Goal: Entertainment & Leisure: Consume media (video, audio)

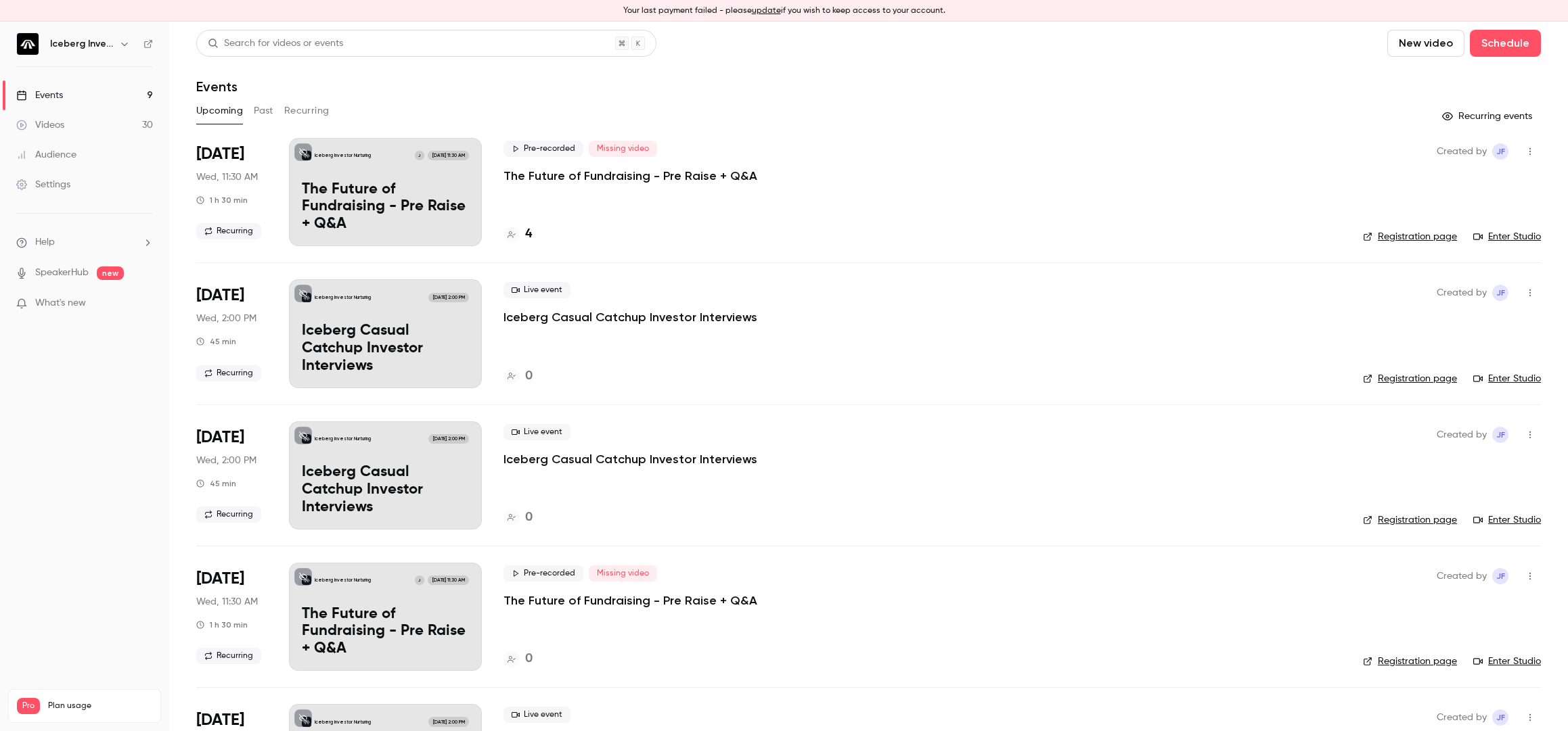
click at [263, 111] on button "Past" at bounding box center [264, 111] width 20 height 22
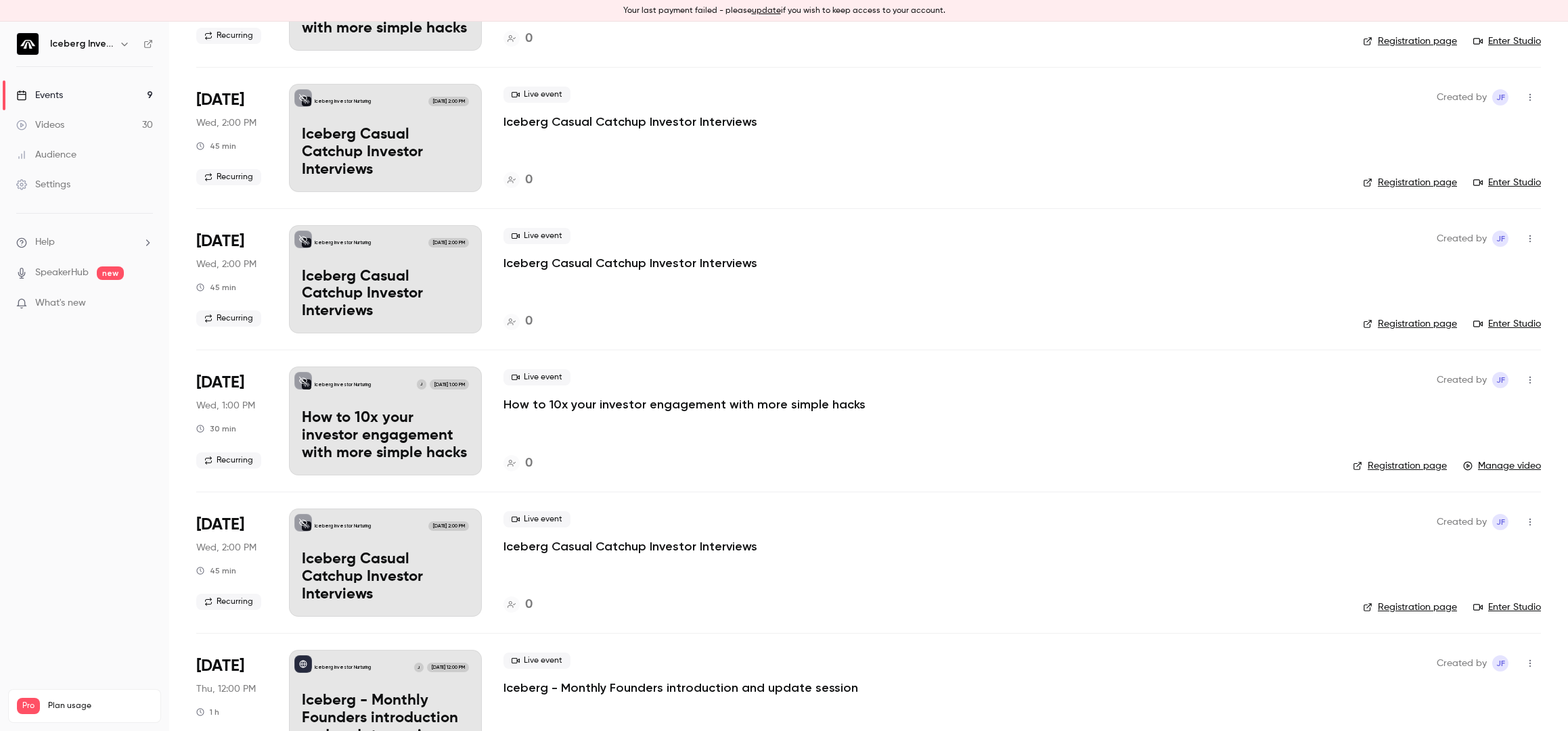
scroll to position [338, 0]
click at [636, 400] on p "How to 10x your investor engagement with more simple hacks" at bounding box center [685, 404] width 362 height 16
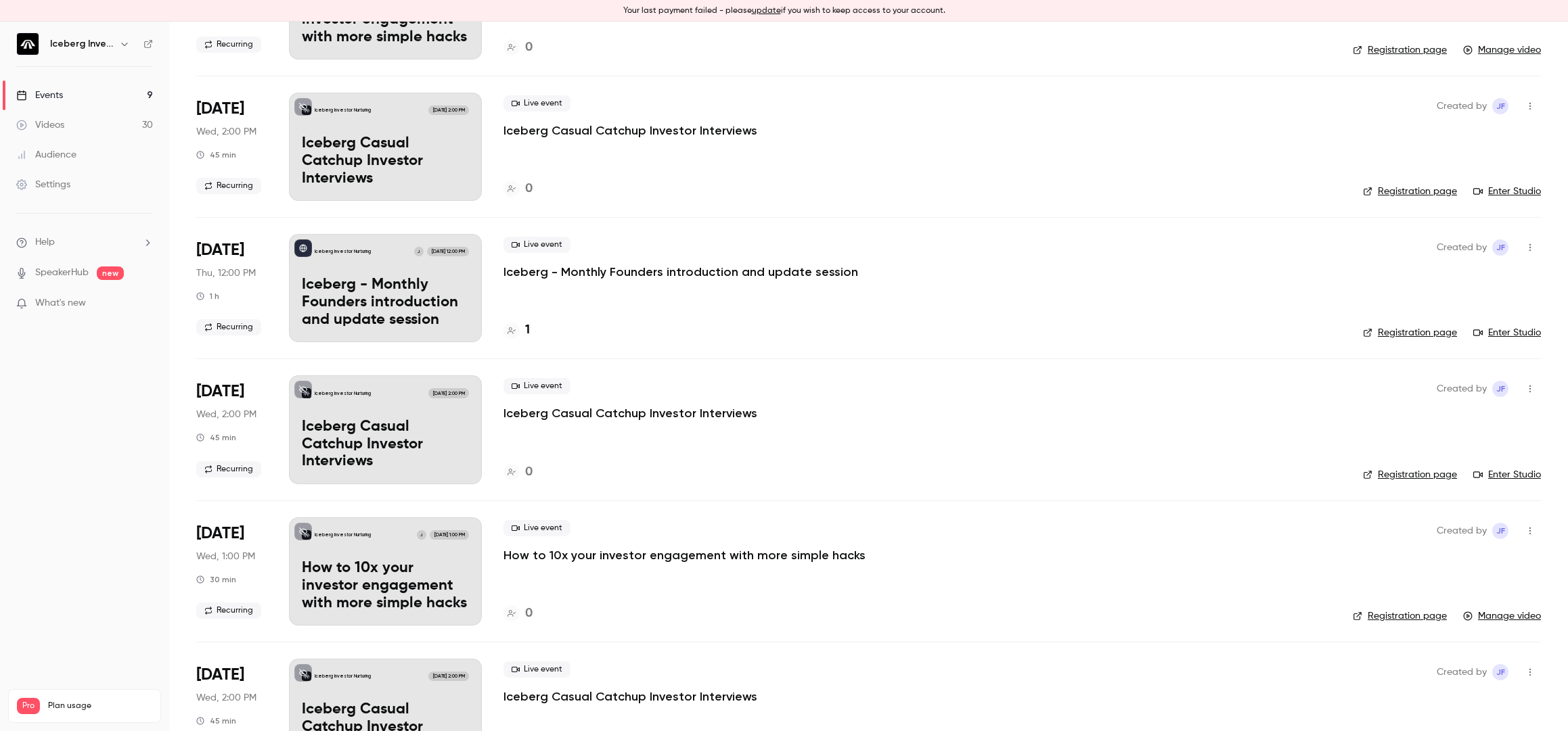
scroll to position [880, 0]
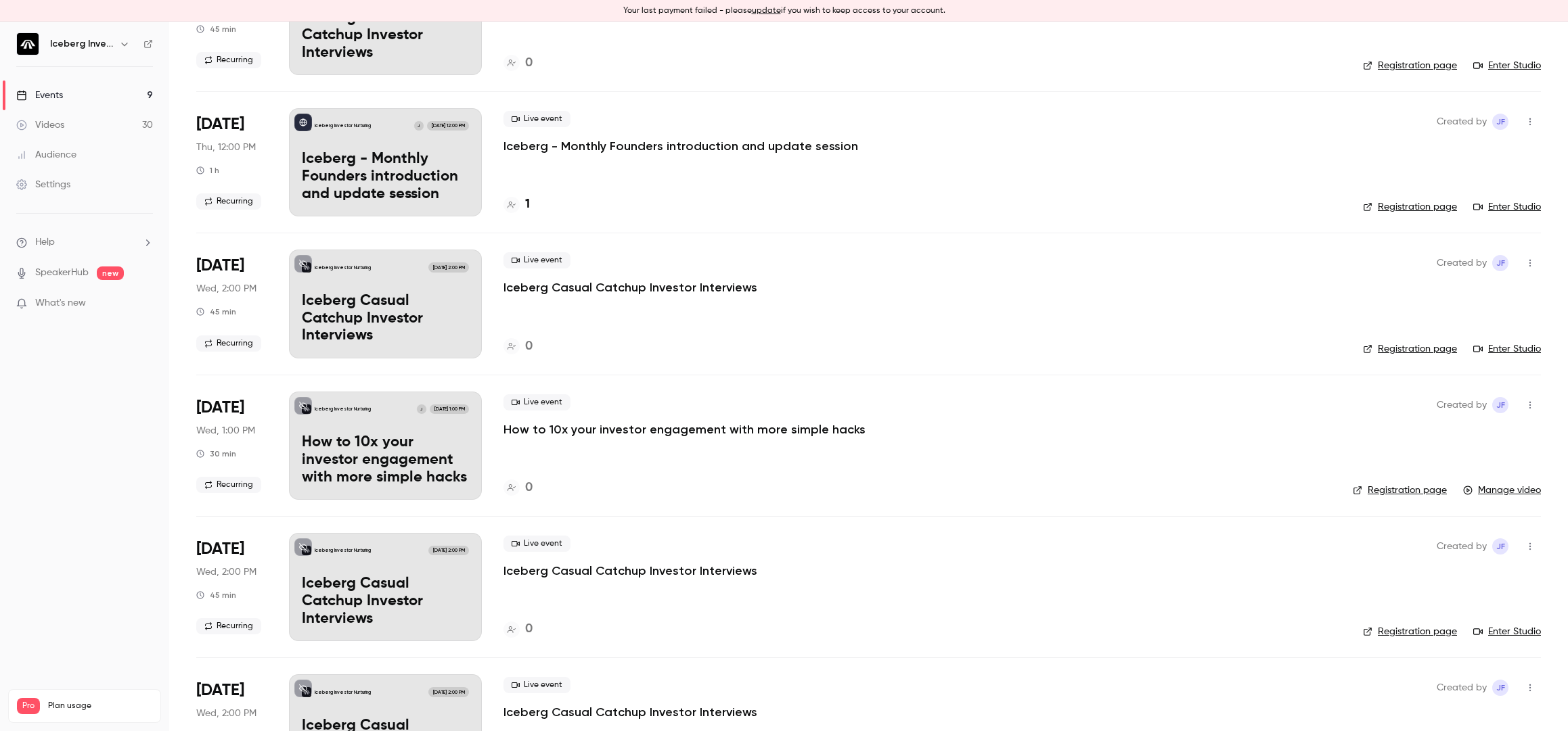
click at [650, 426] on p "How to 10x your investor engagement with more simple hacks" at bounding box center [685, 429] width 362 height 16
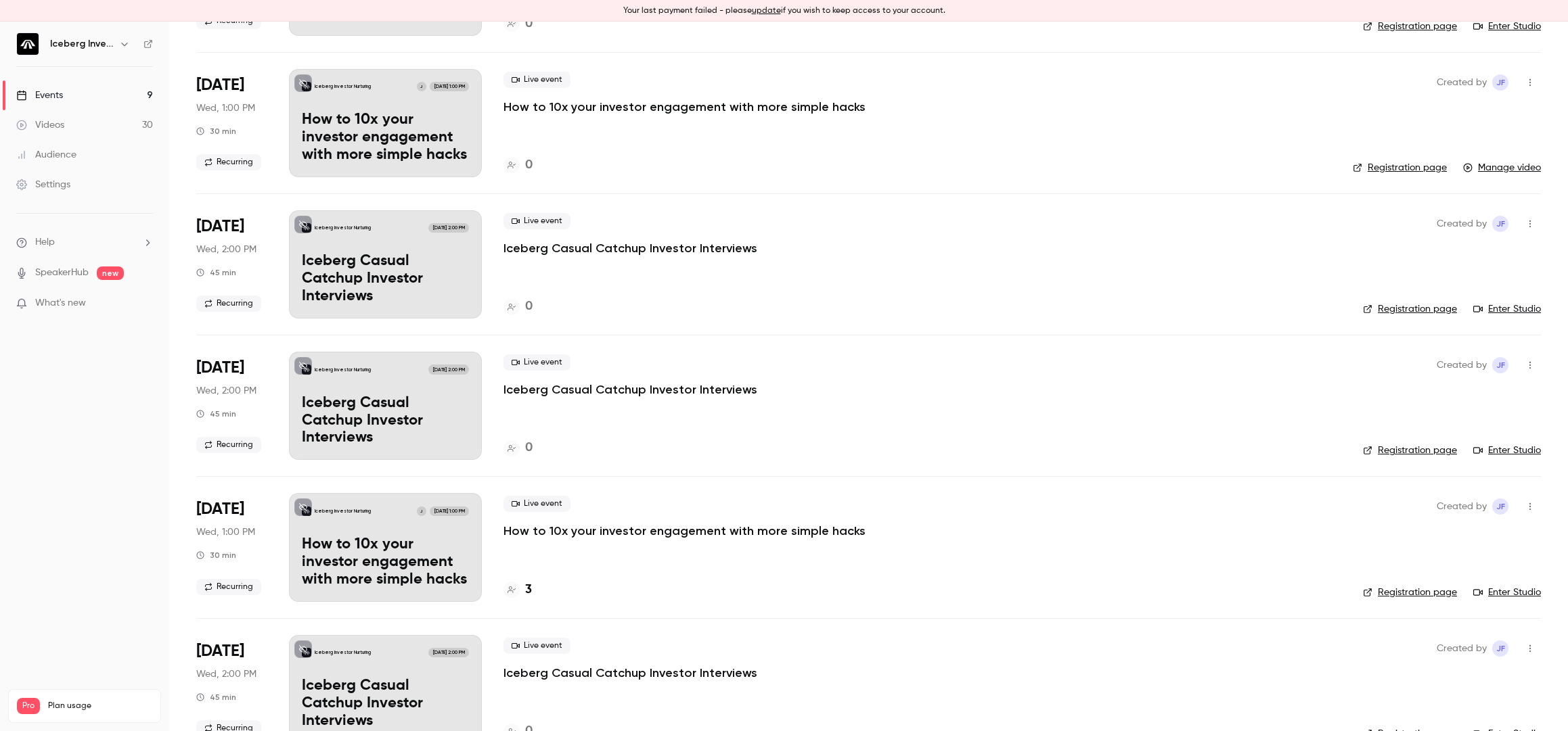
scroll to position [1218, 0]
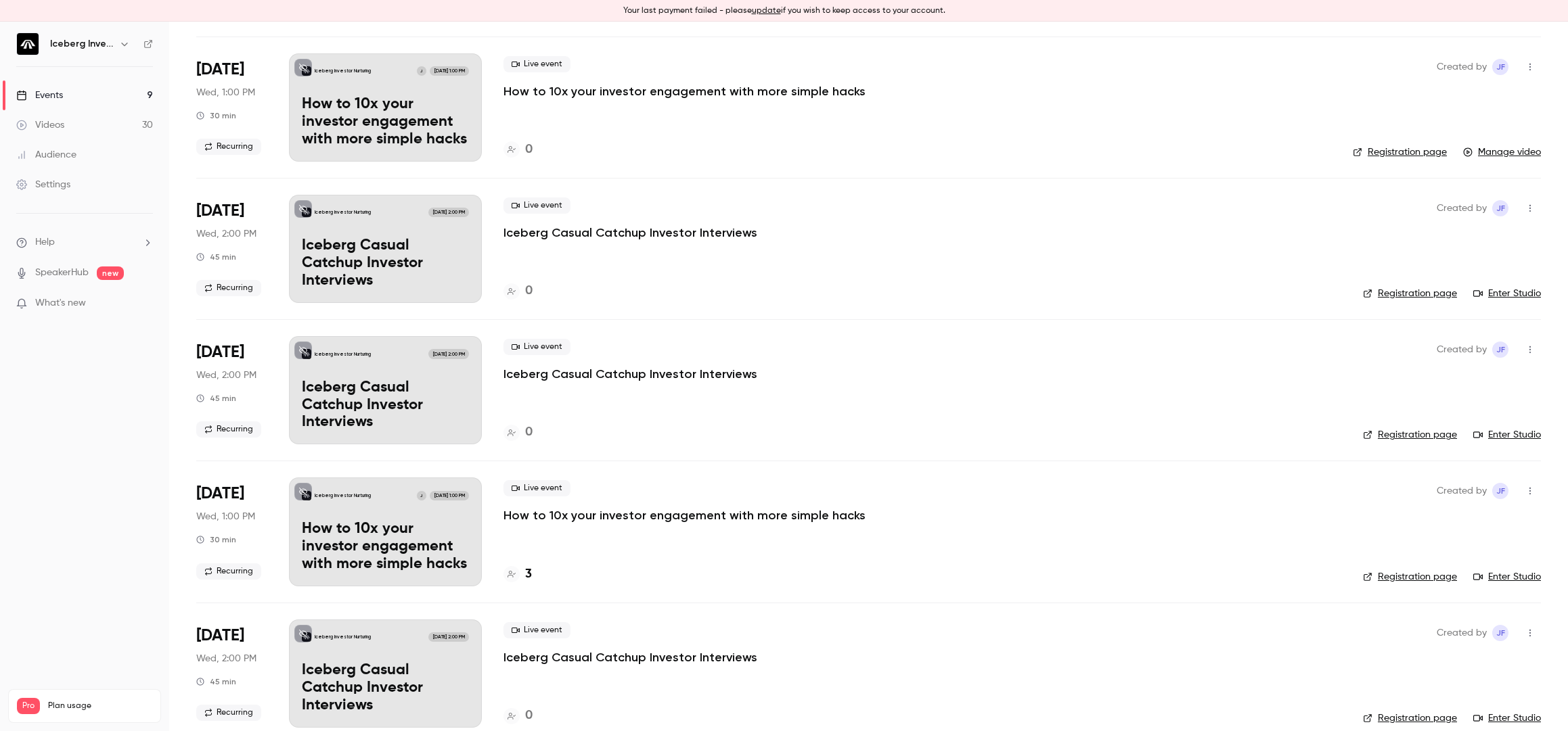
click at [669, 513] on p "How to 10x your investor engagement with more simple hacks" at bounding box center [685, 515] width 362 height 16
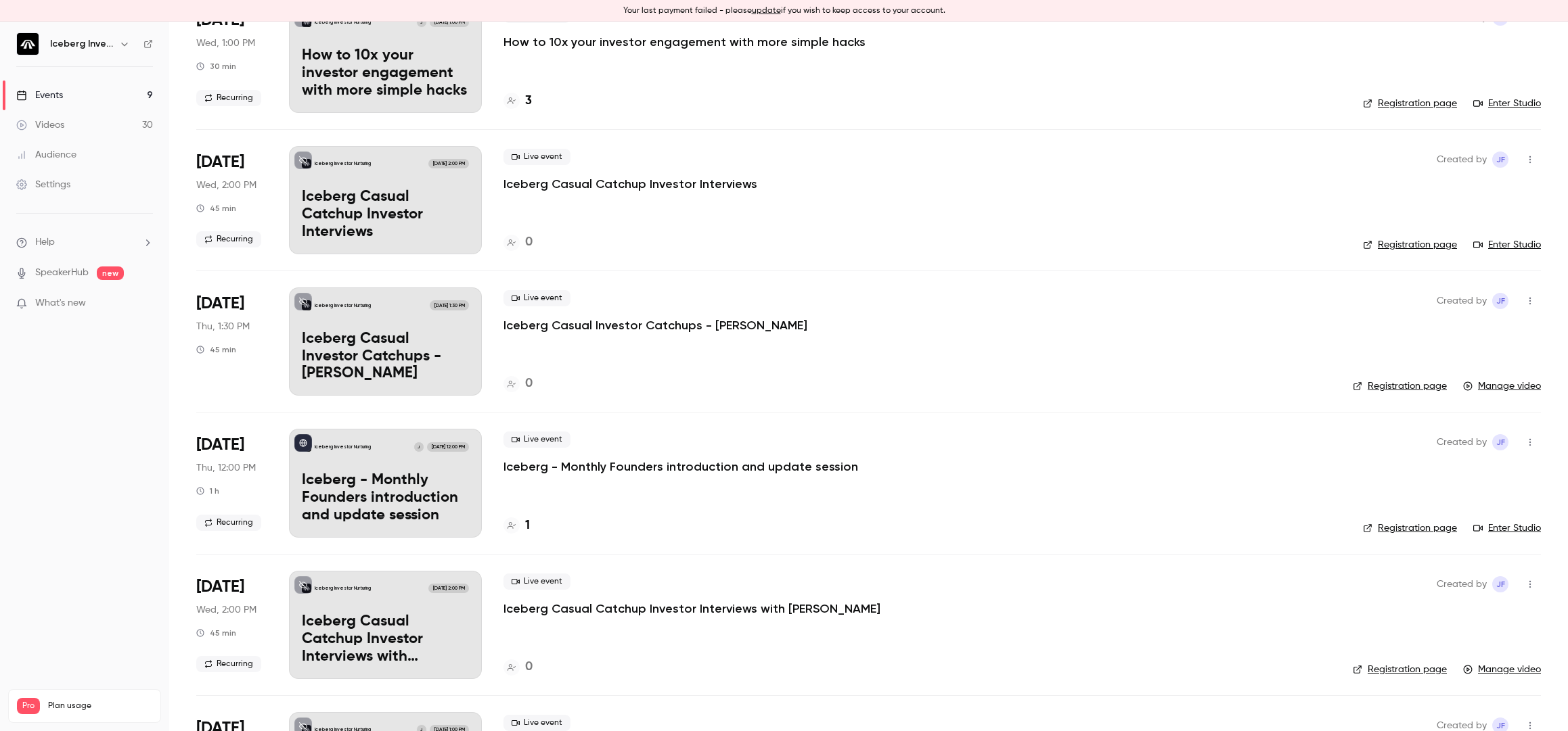
scroll to position [1961, 0]
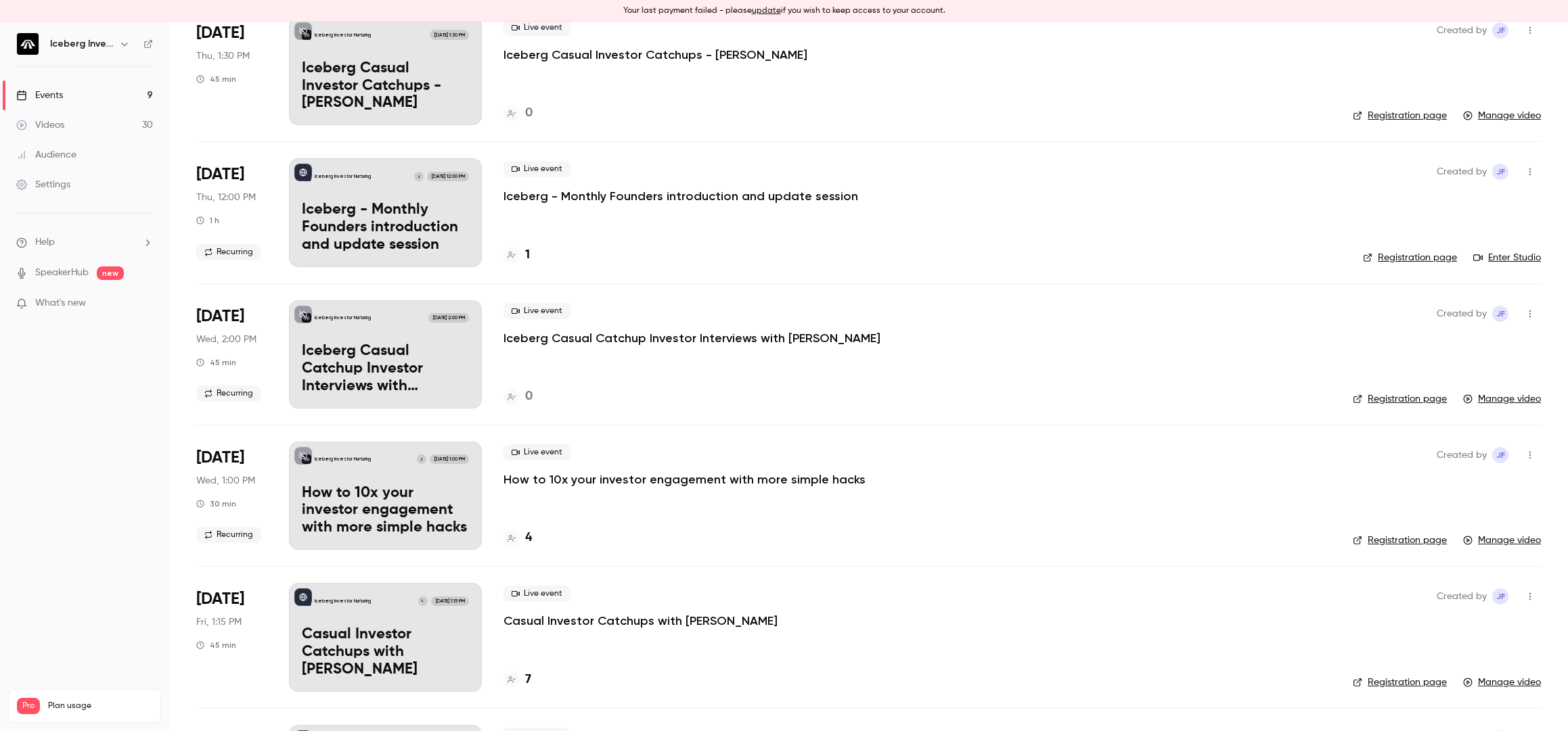
drag, startPoint x: 614, startPoint y: 484, endPoint x: 646, endPoint y: 411, distance: 79.7
click at [614, 484] on p "How to 10x your investor engagement with more simple hacks" at bounding box center [685, 479] width 362 height 16
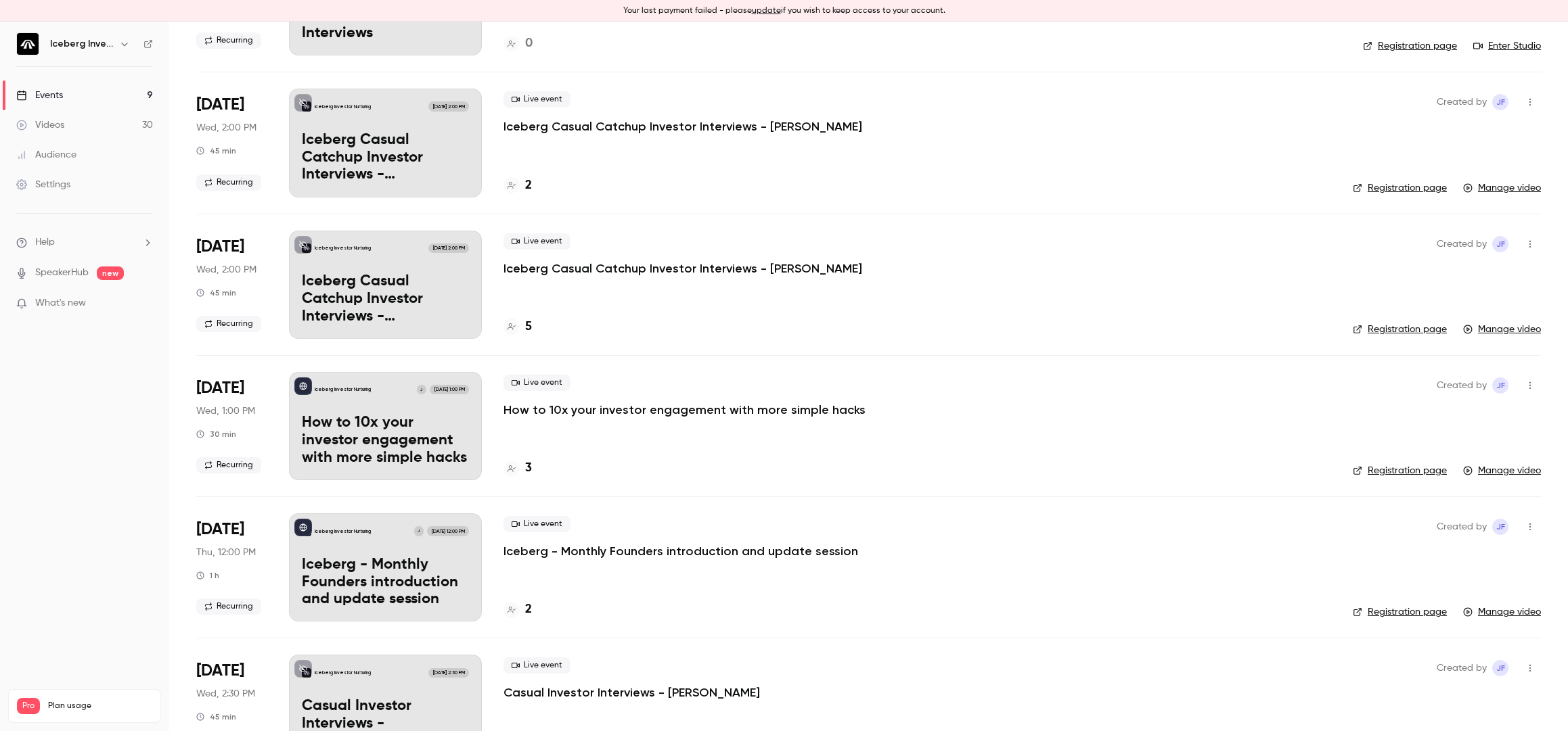
scroll to position [3314, 0]
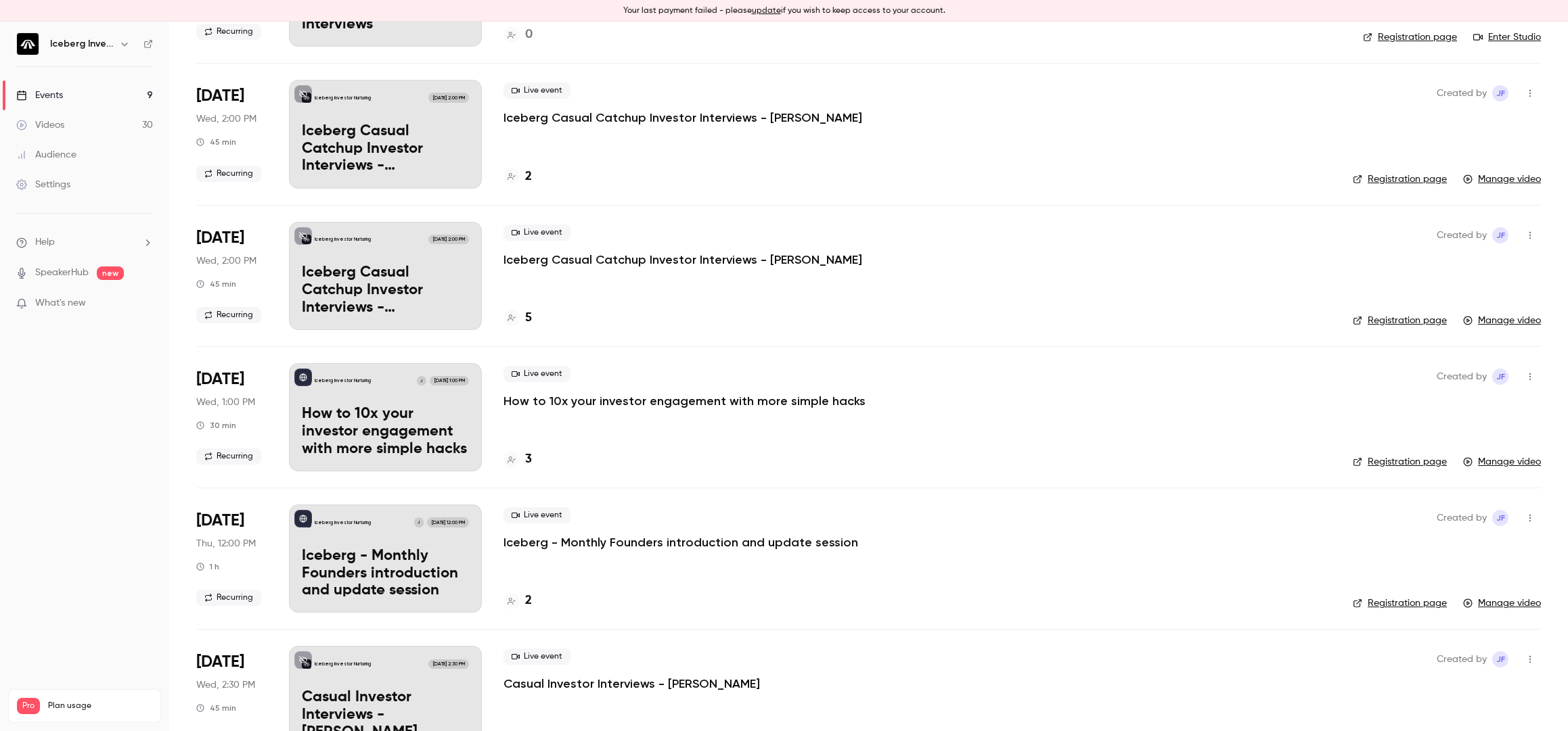
click at [664, 396] on p "How to 10x your investor engagement with more simple hacks" at bounding box center [685, 401] width 362 height 16
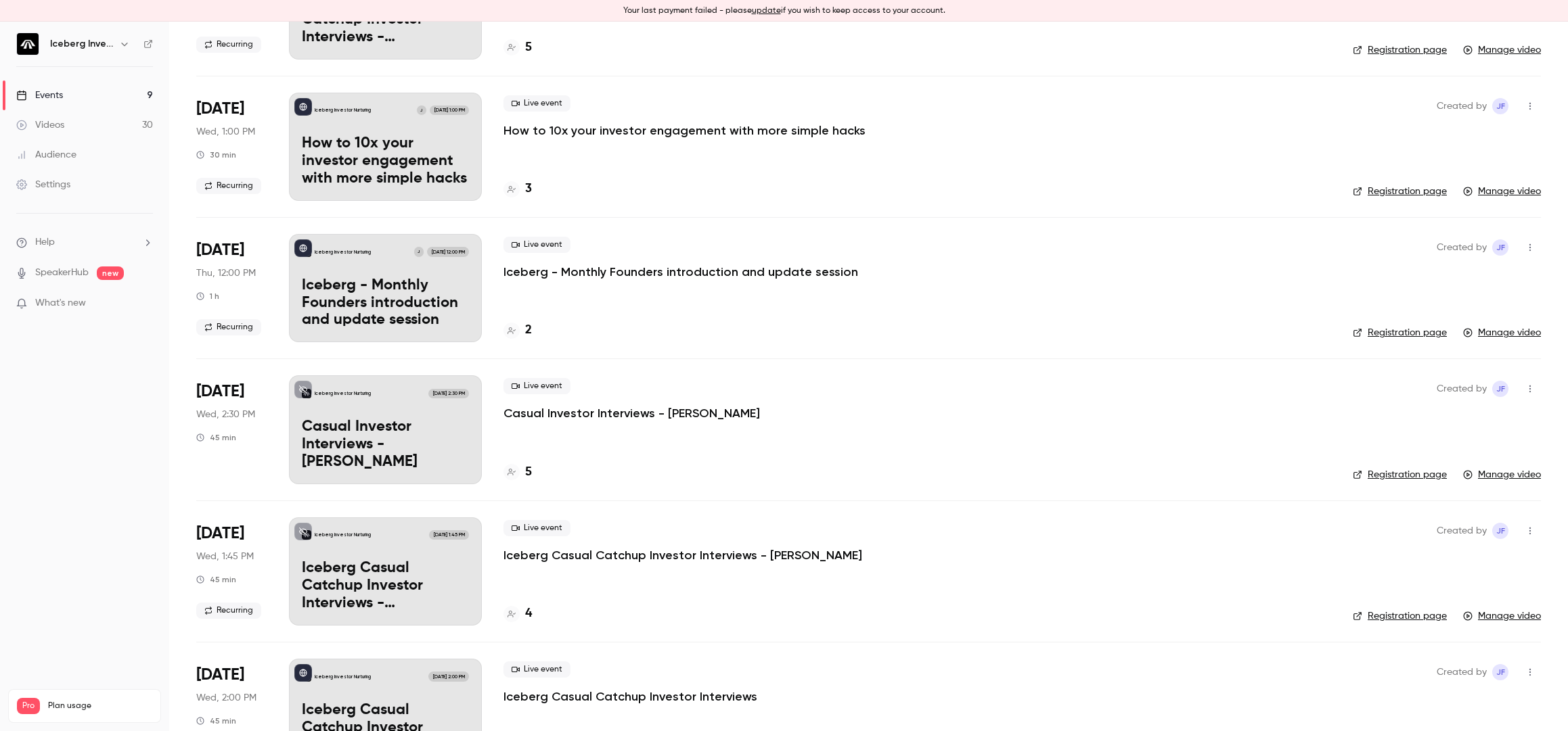
scroll to position [3856, 0]
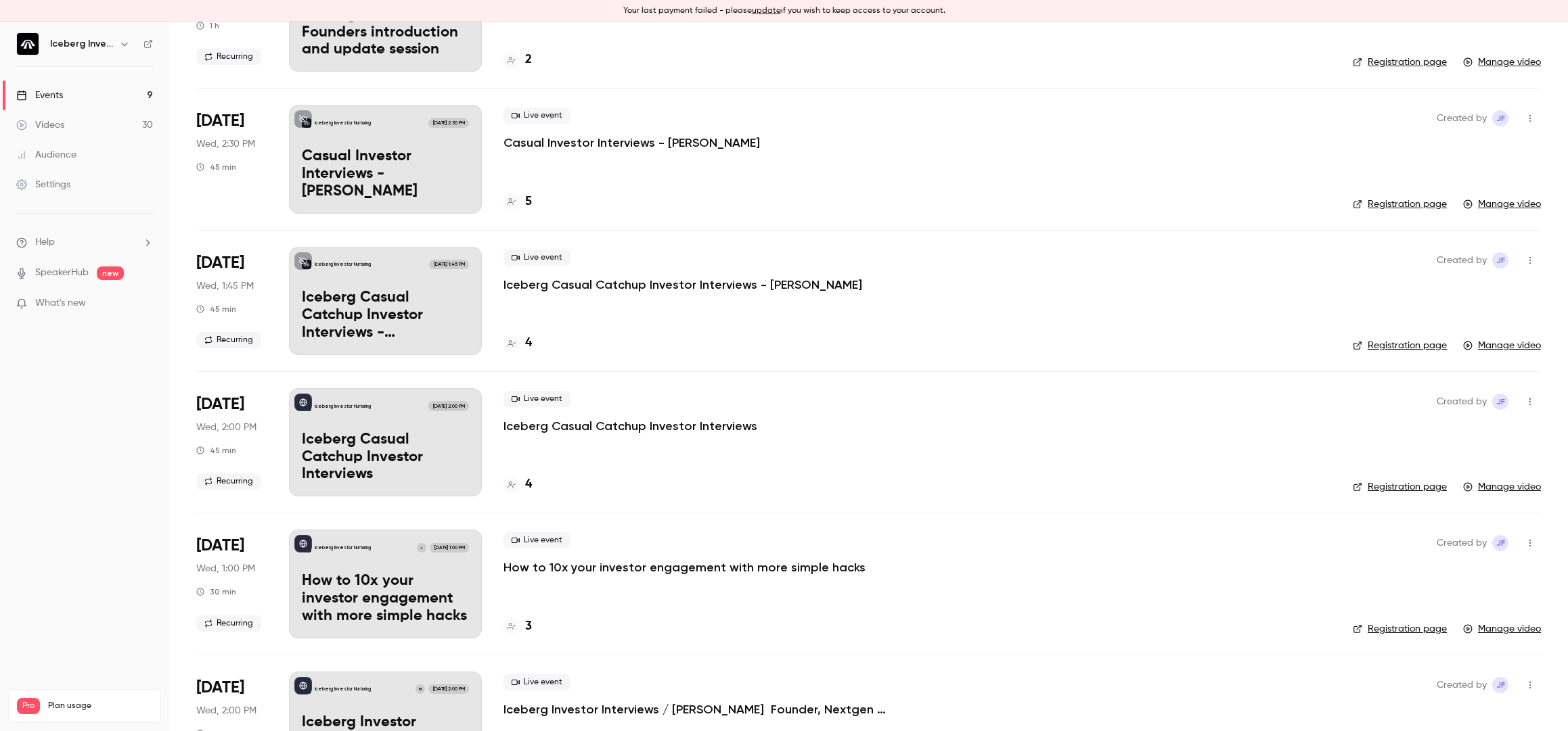
click at [664, 563] on p "How to 10x your investor engagement with more simple hacks" at bounding box center [685, 567] width 362 height 16
click at [645, 564] on p "How to 10x your investor engagement with more simple hacks" at bounding box center [685, 567] width 362 height 16
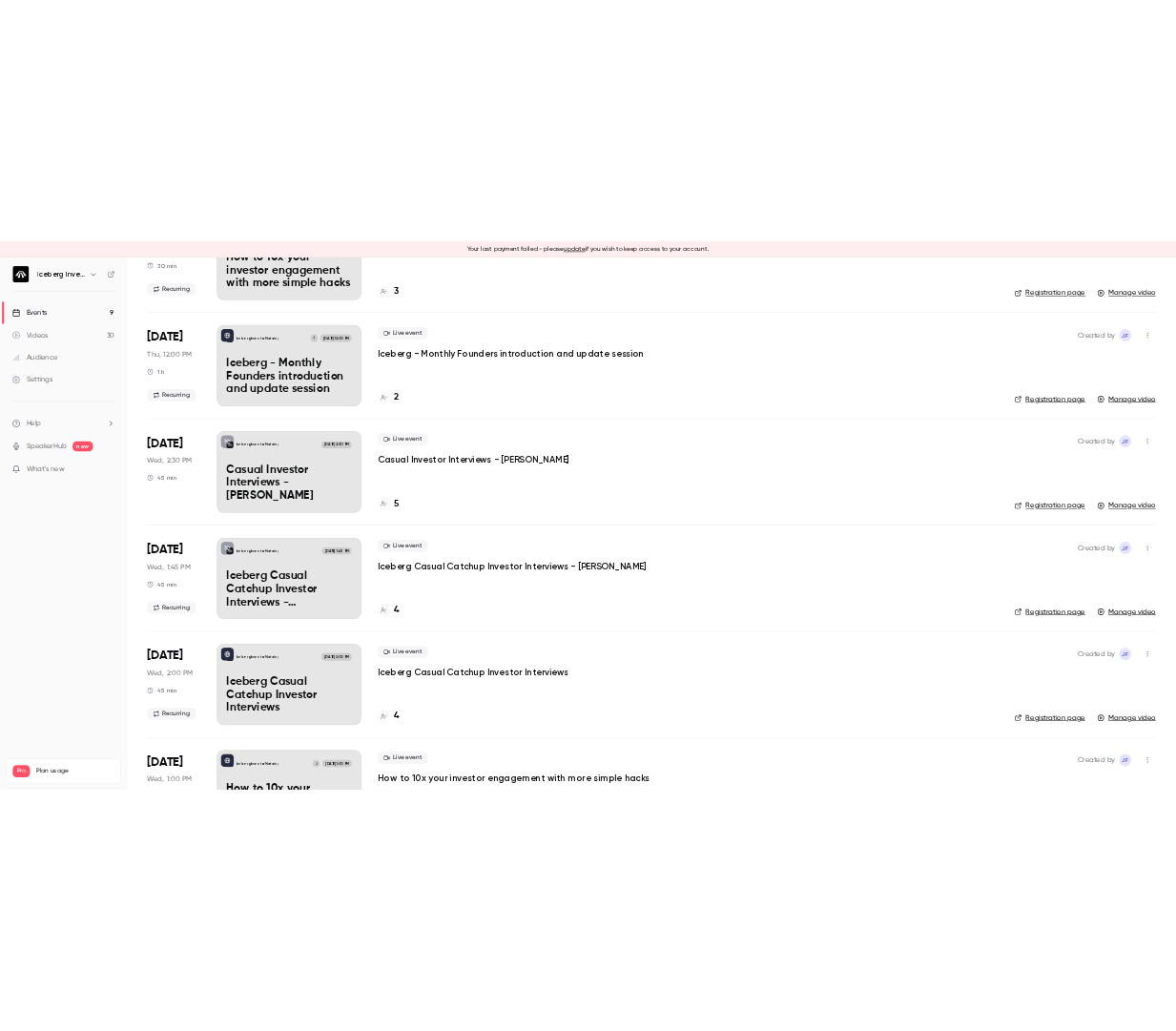
scroll to position [5195, 0]
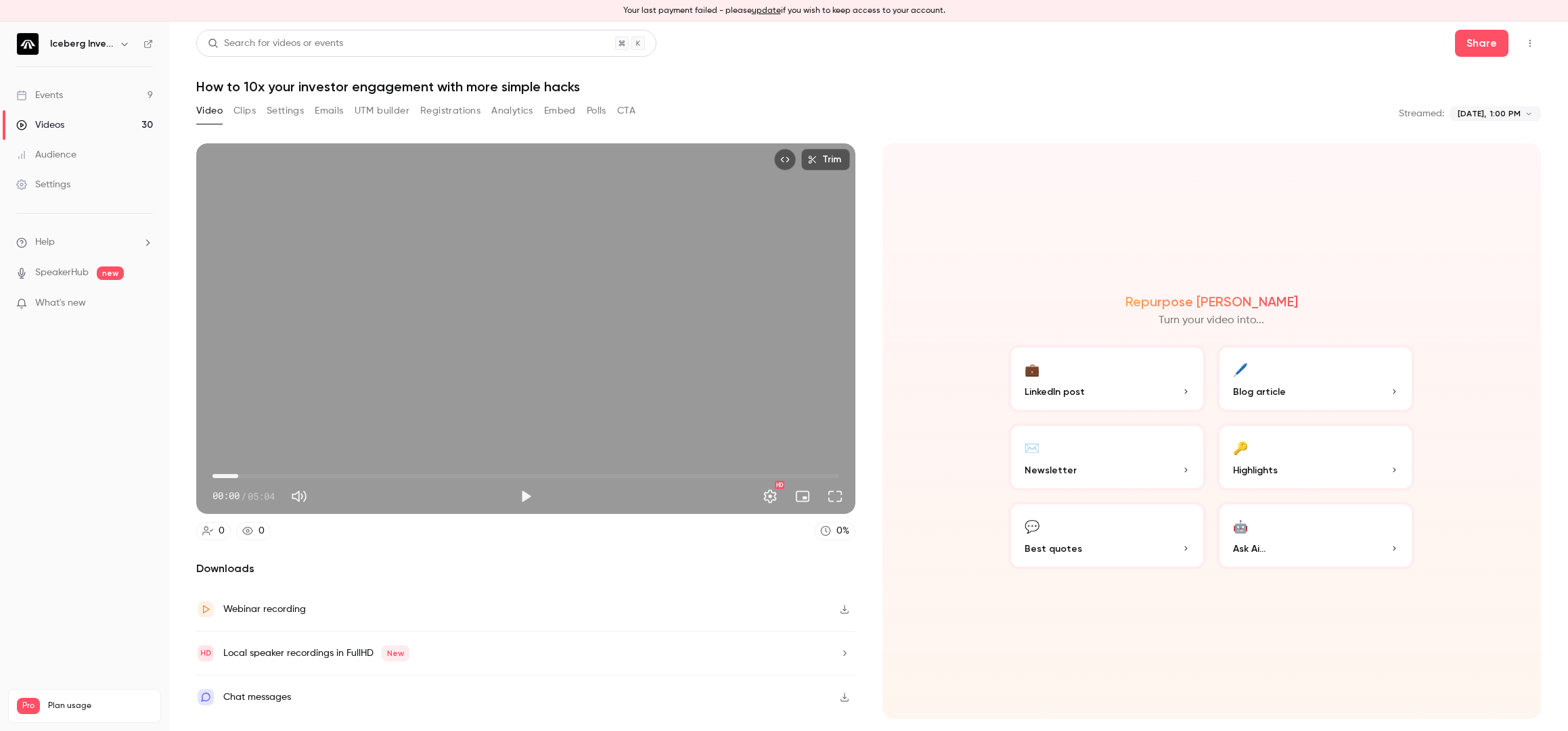
click at [238, 472] on span "00:12" at bounding box center [526, 476] width 626 height 22
click at [296, 472] on span "00:40" at bounding box center [526, 476] width 626 height 22
click at [333, 473] on span "00:40" at bounding box center [526, 476] width 626 height 22
click at [405, 474] on span "01:33" at bounding box center [526, 476] width 626 height 22
click at [535, 498] on button "Play" at bounding box center [526, 496] width 27 height 27
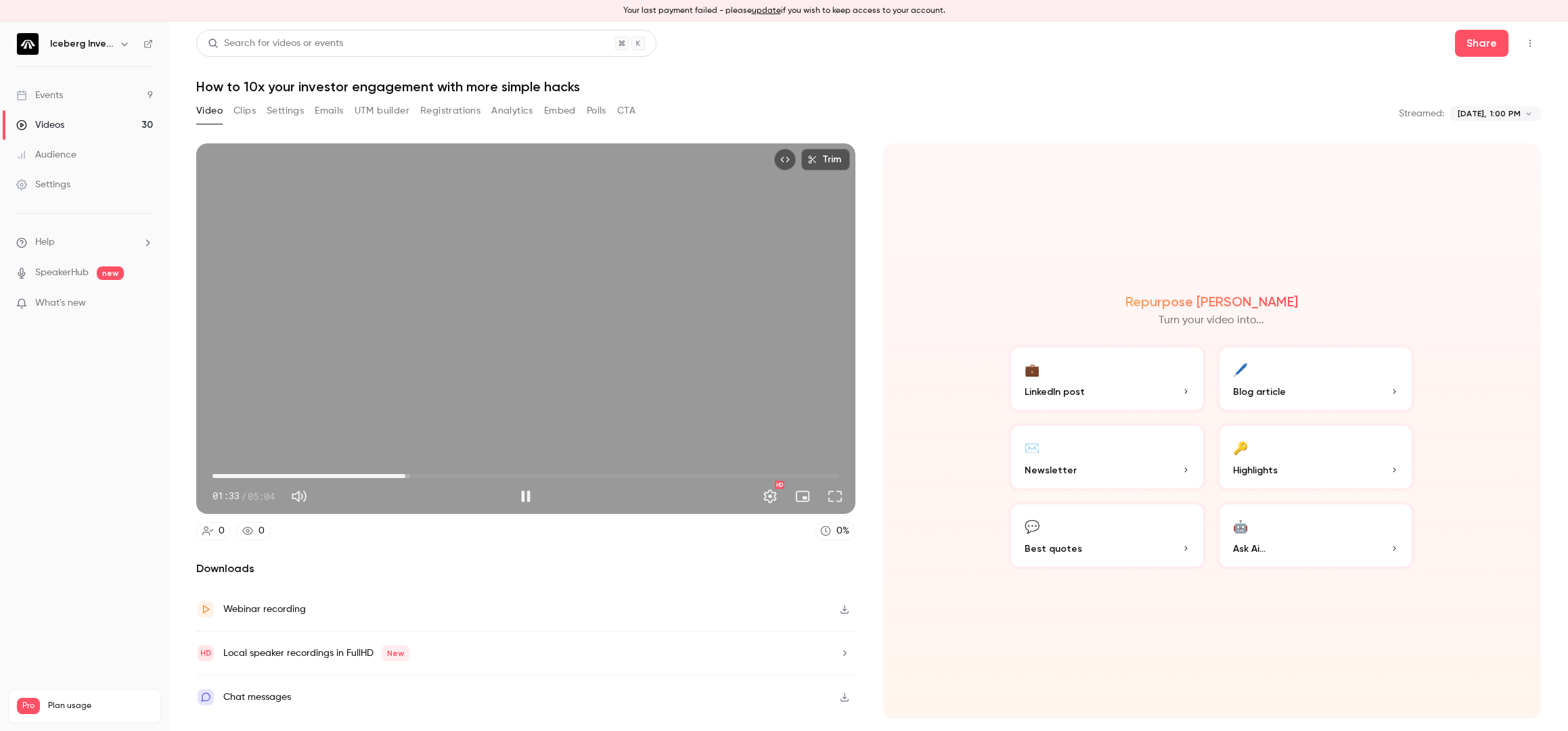
click at [460, 473] on span "01:33" at bounding box center [526, 476] width 626 height 22
click at [574, 474] on span "02:00" at bounding box center [526, 476] width 626 height 22
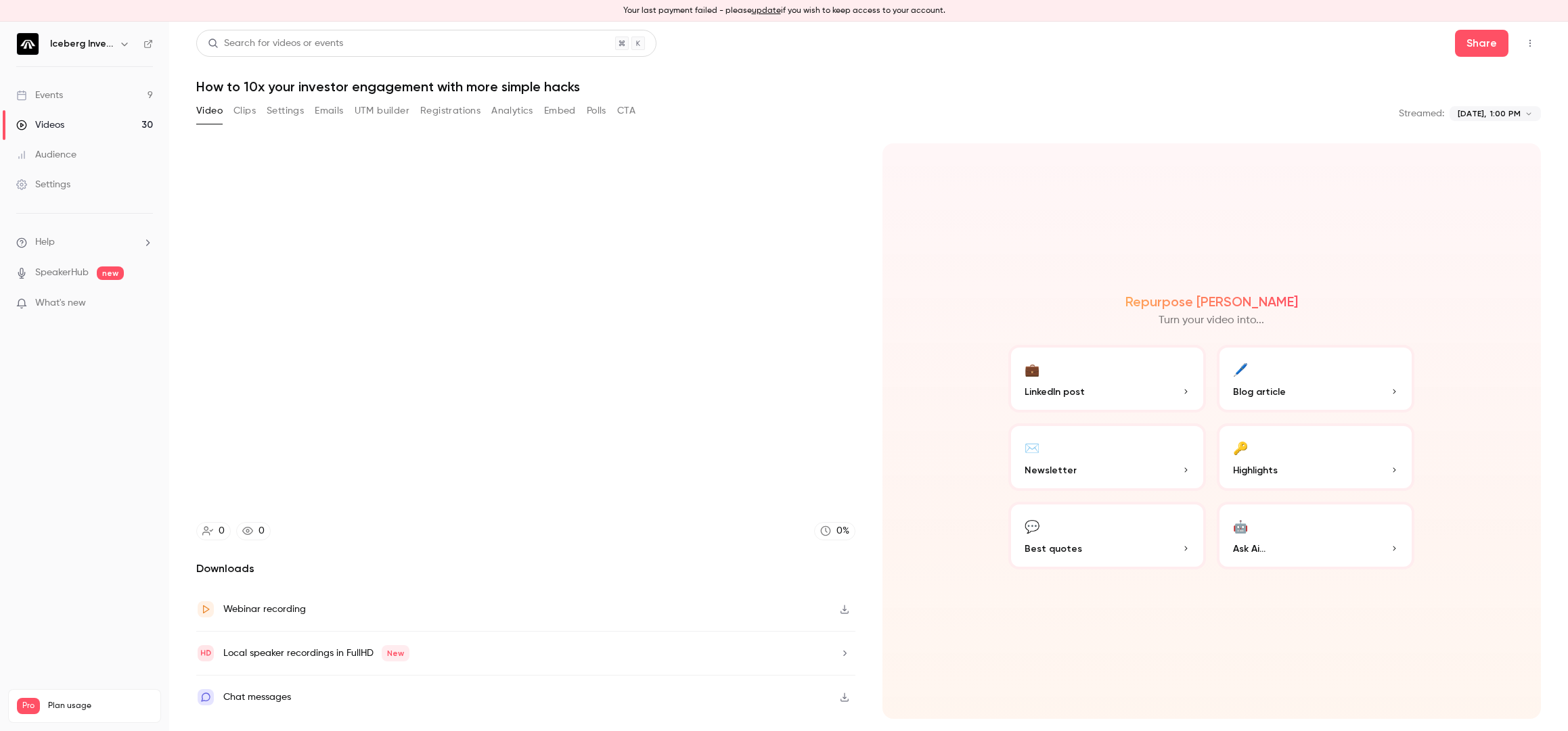
type input "*****"
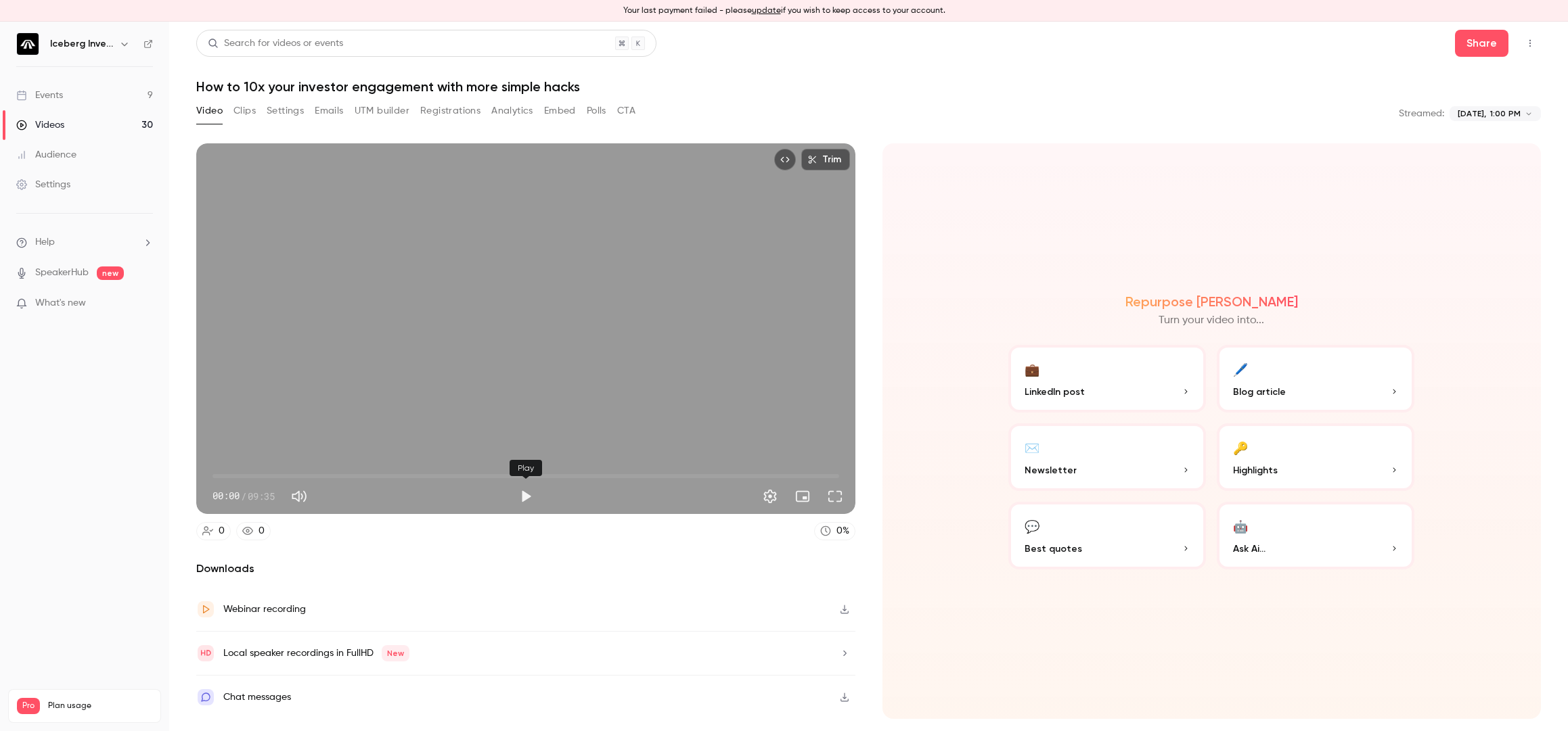
click at [526, 491] on button "Play" at bounding box center [526, 496] width 27 height 27
click at [304, 473] on span "00:00" at bounding box center [526, 476] width 626 height 22
click at [362, 473] on span "01:25" at bounding box center [526, 476] width 626 height 22
click at [451, 472] on span "02:17" at bounding box center [526, 476] width 626 height 22
click at [527, 470] on span "04:49" at bounding box center [526, 476] width 626 height 22
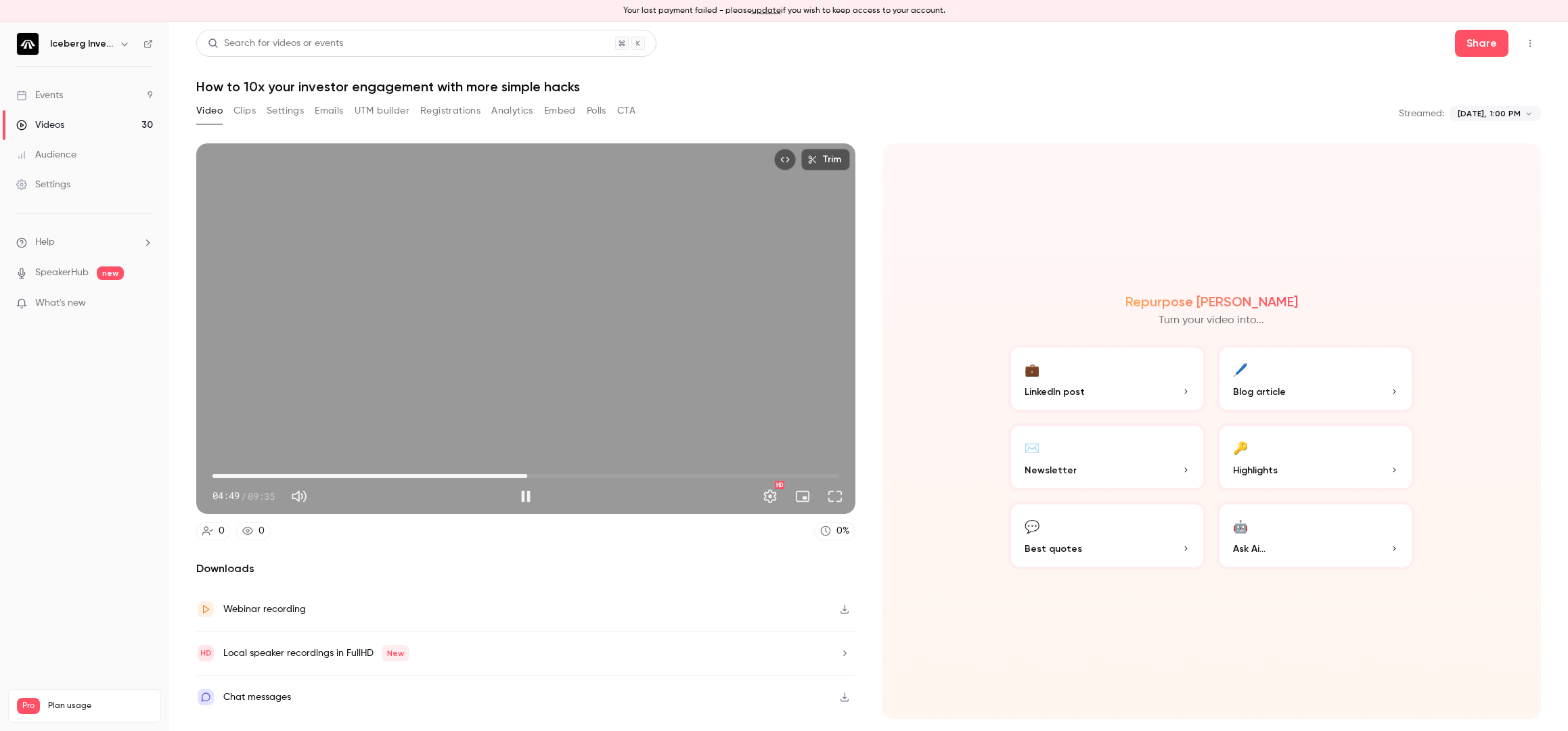
click at [577, 470] on span "04:49" at bounding box center [526, 476] width 626 height 22
click at [636, 472] on span "05:35" at bounding box center [526, 476] width 626 height 22
click at [693, 473] on span "07:22" at bounding box center [526, 476] width 626 height 22
click at [752, 475] on span "08:15" at bounding box center [526, 476] width 626 height 22
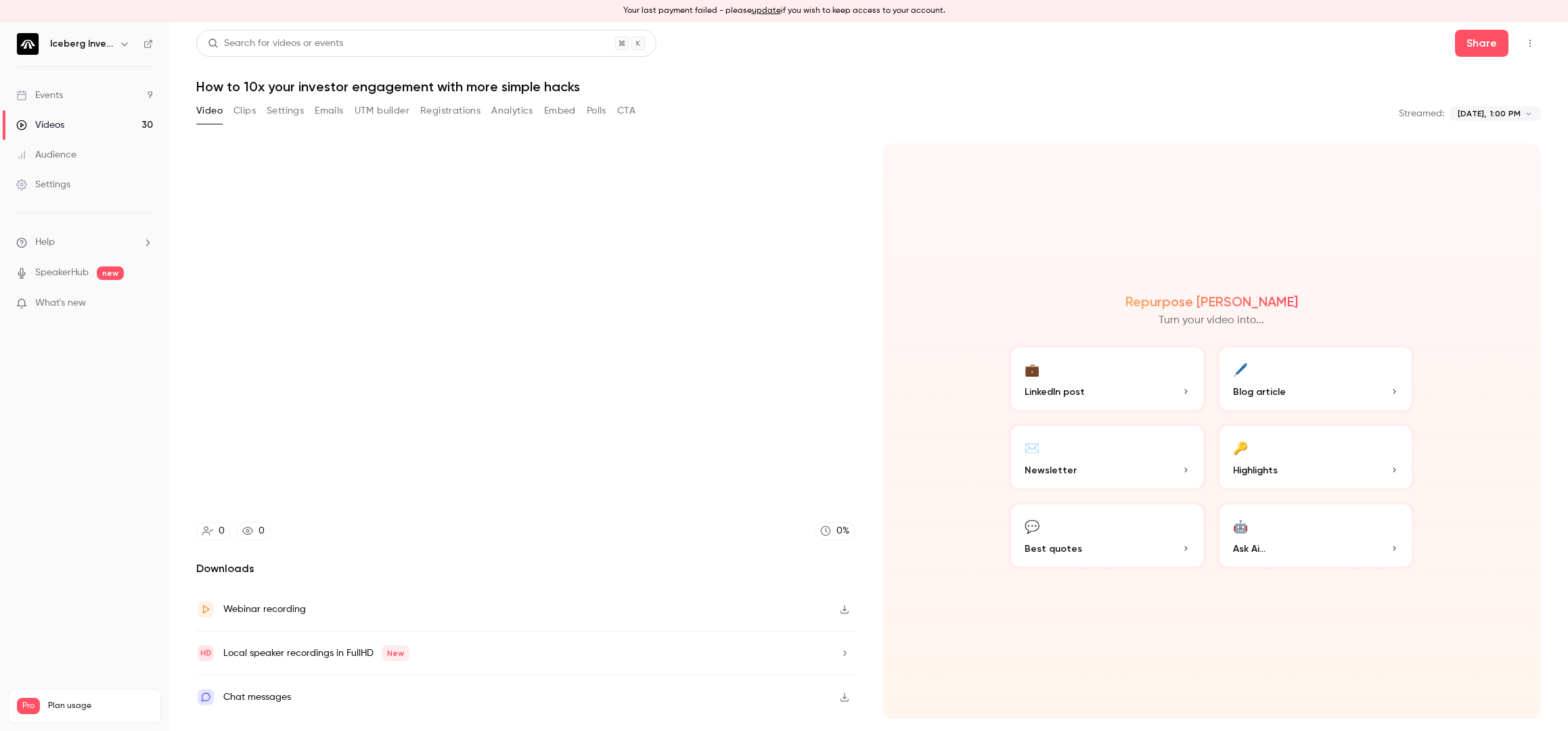
type input "*****"
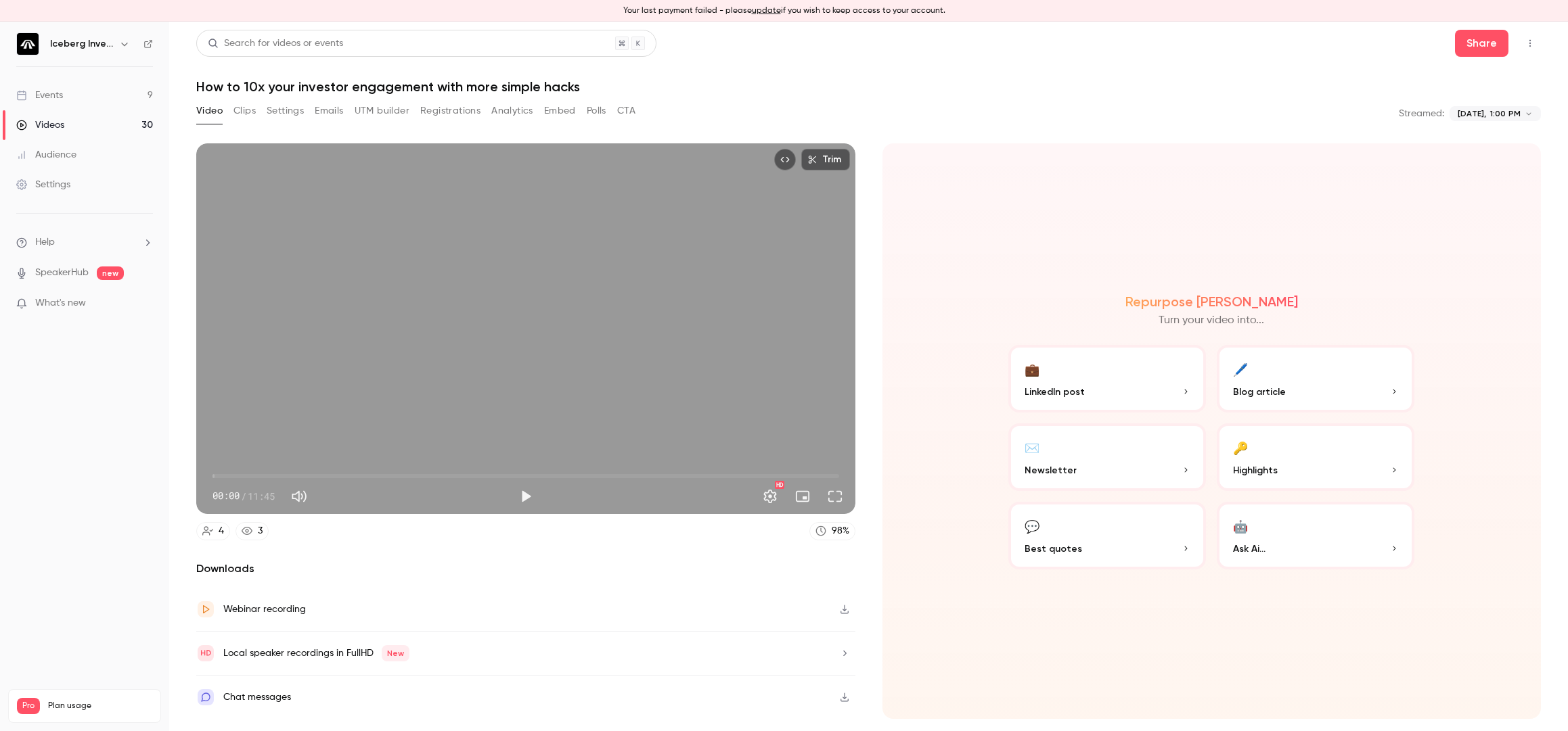
click at [262, 472] on span "00:00" at bounding box center [526, 476] width 626 height 22
click at [338, 481] on span "00:55" at bounding box center [526, 476] width 626 height 22
click at [407, 473] on span "02:21" at bounding box center [526, 476] width 626 height 22
click at [488, 474] on span "05:09" at bounding box center [526, 476] width 626 height 22
click at [533, 473] on span "05:09" at bounding box center [526, 476] width 626 height 22
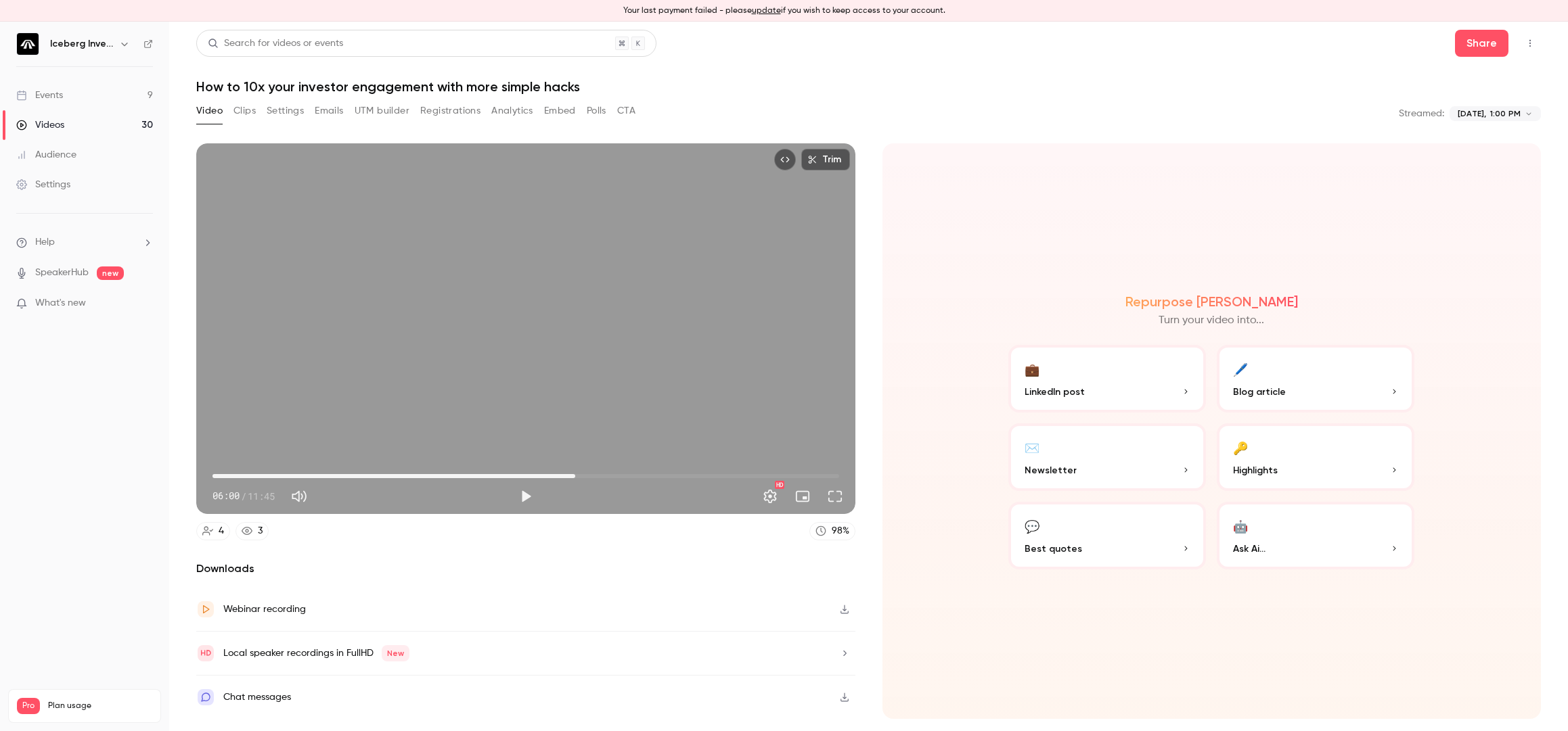
click at [575, 473] on span "06:48" at bounding box center [526, 476] width 626 height 22
click at [634, 473] on span "06:48" at bounding box center [526, 476] width 626 height 22
click at [695, 476] on span "09:03" at bounding box center [526, 476] width 626 height 22
type input "*****"
click at [764, 478] on span "09:03" at bounding box center [526, 476] width 626 height 22
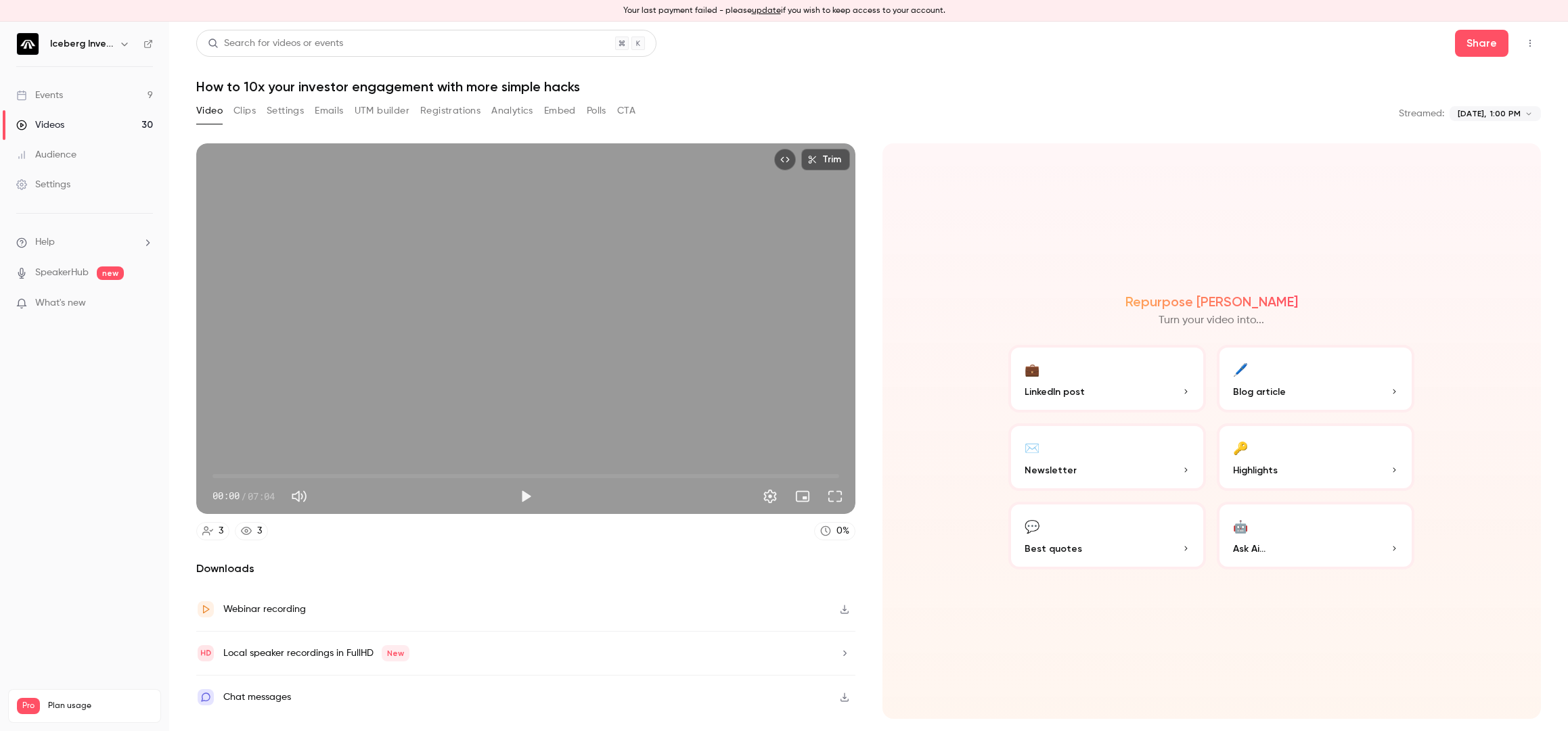
click at [273, 473] on span "00:00" at bounding box center [526, 476] width 626 height 22
click at [526, 472] on span "03:32" at bounding box center [526, 476] width 626 height 22
click at [608, 475] on span "03:32" at bounding box center [526, 476] width 626 height 22
type input "*****"
click at [693, 475] on span "04:27" at bounding box center [526, 476] width 626 height 22
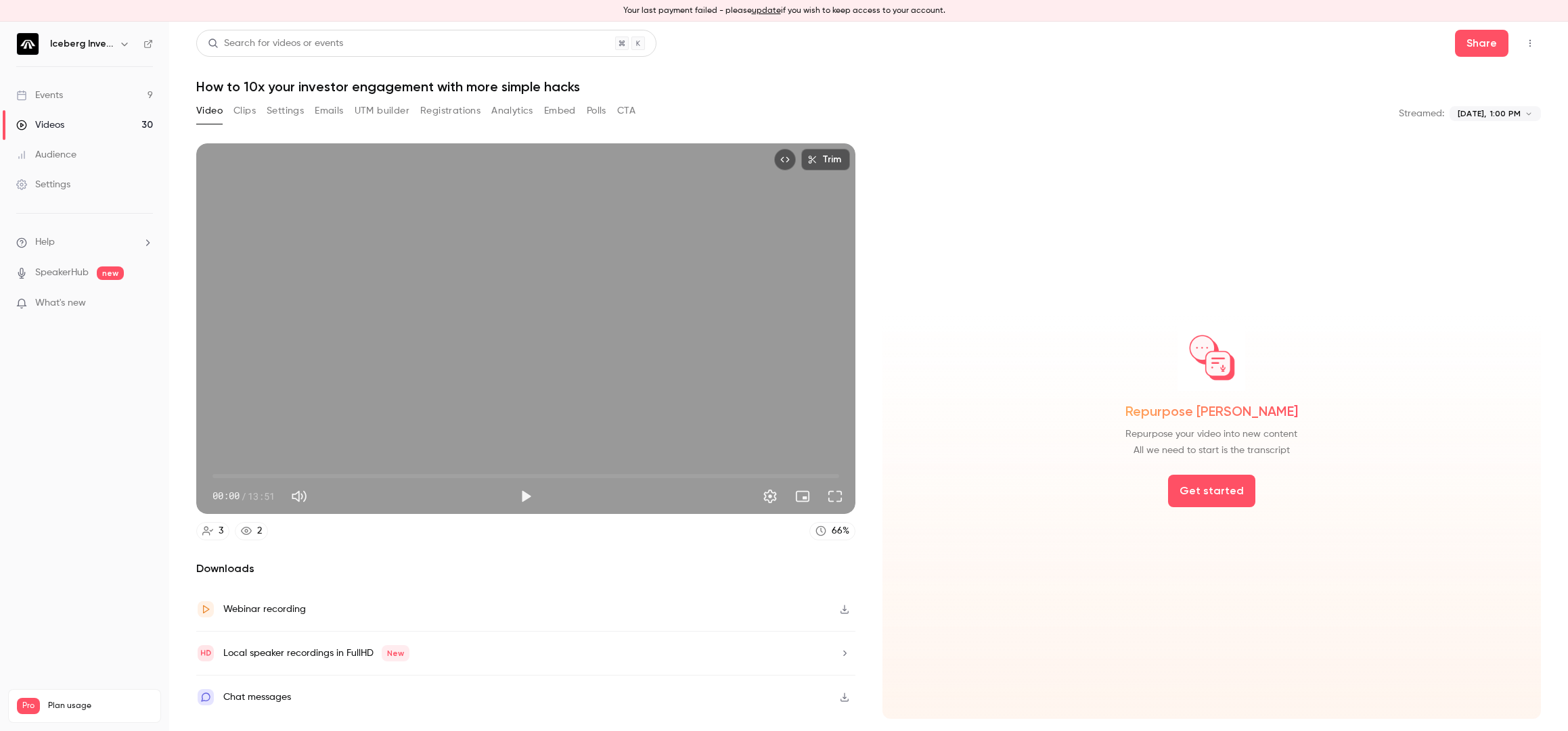
click at [578, 470] on span "00:00" at bounding box center [526, 476] width 626 height 22
click at [444, 473] on span "08:05" at bounding box center [526, 476] width 626 height 22
click at [507, 474] on span "05:07" at bounding box center [526, 476] width 626 height 22
click at [558, 476] on span "06:31" at bounding box center [526, 476] width 626 height 22
click at [634, 480] on span "07:39" at bounding box center [526, 476] width 626 height 22
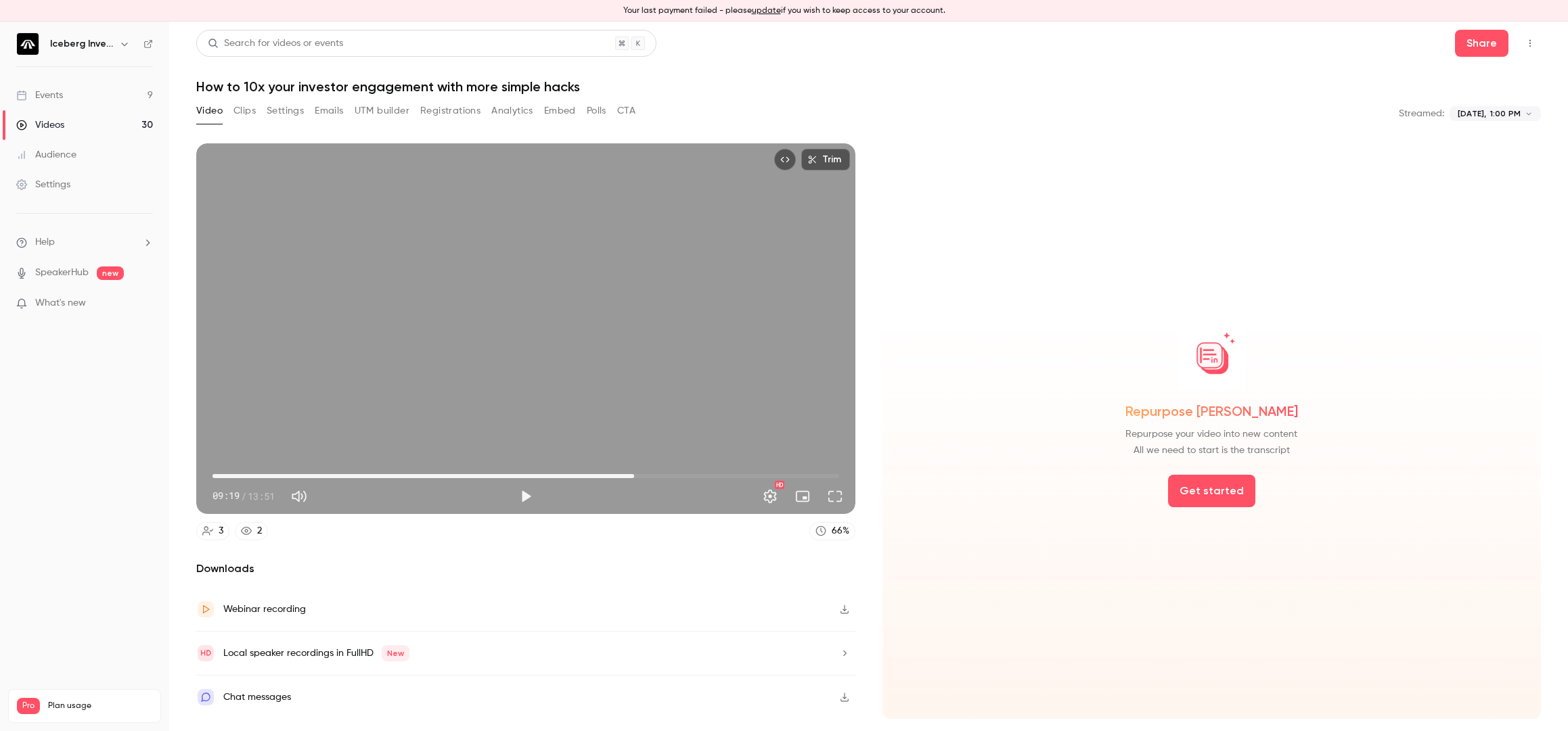
click at [678, 477] on span "09:19" at bounding box center [526, 476] width 626 height 22
click at [753, 480] on span "11:56" at bounding box center [526, 476] width 626 height 22
click at [804, 473] on span "11:56" at bounding box center [526, 476] width 626 height 22
type input "*"
drag, startPoint x: 286, startPoint y: 470, endPoint x: 146, endPoint y: 464, distance: 140.1
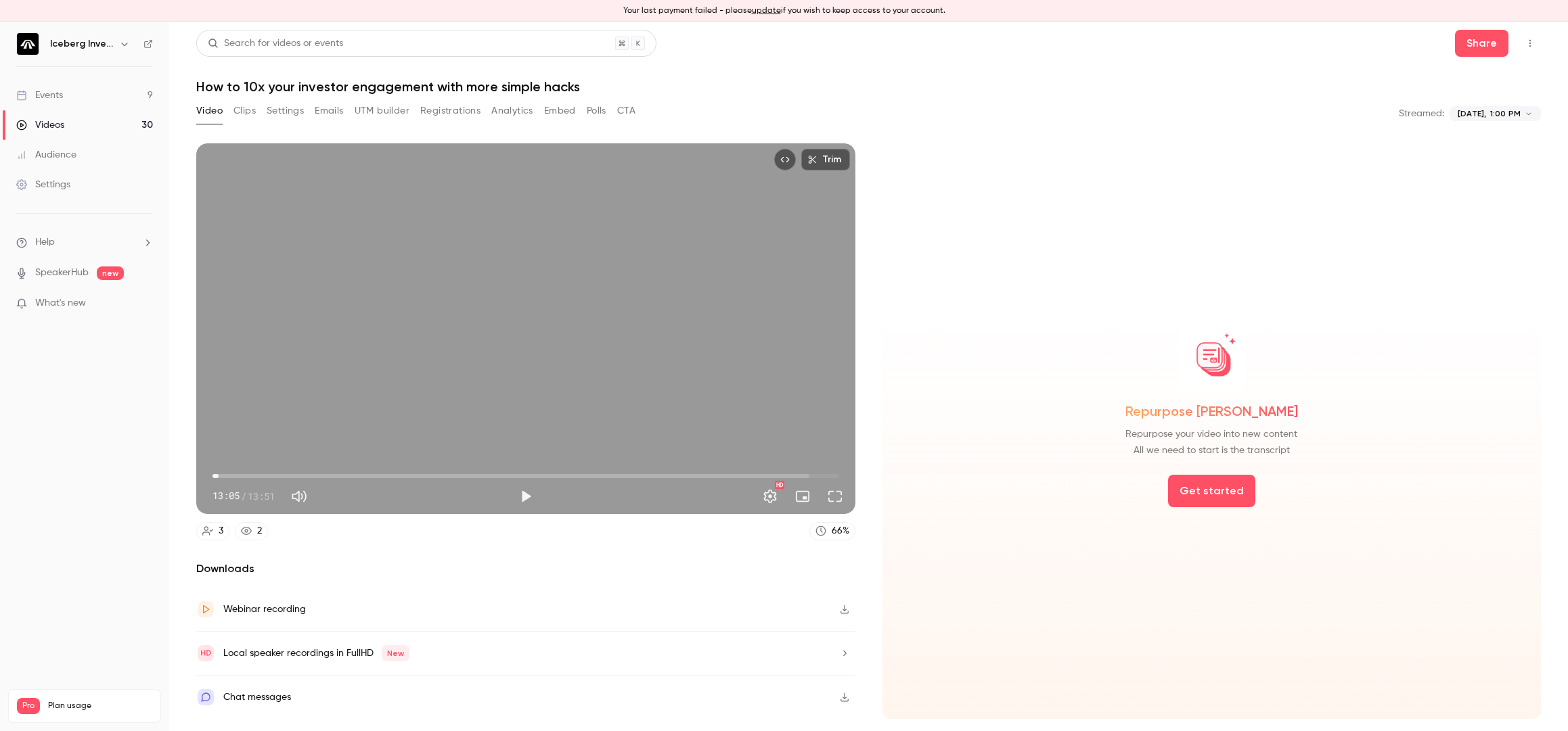
click at [139, 464] on div "**********" at bounding box center [784, 377] width 1568 height 710
click at [1459, 57] on header "Search for videos or events Share How to 10x your investor engagement with more…" at bounding box center [869, 62] width 1345 height 65
click at [1475, 41] on button "Share" at bounding box center [1482, 43] width 54 height 27
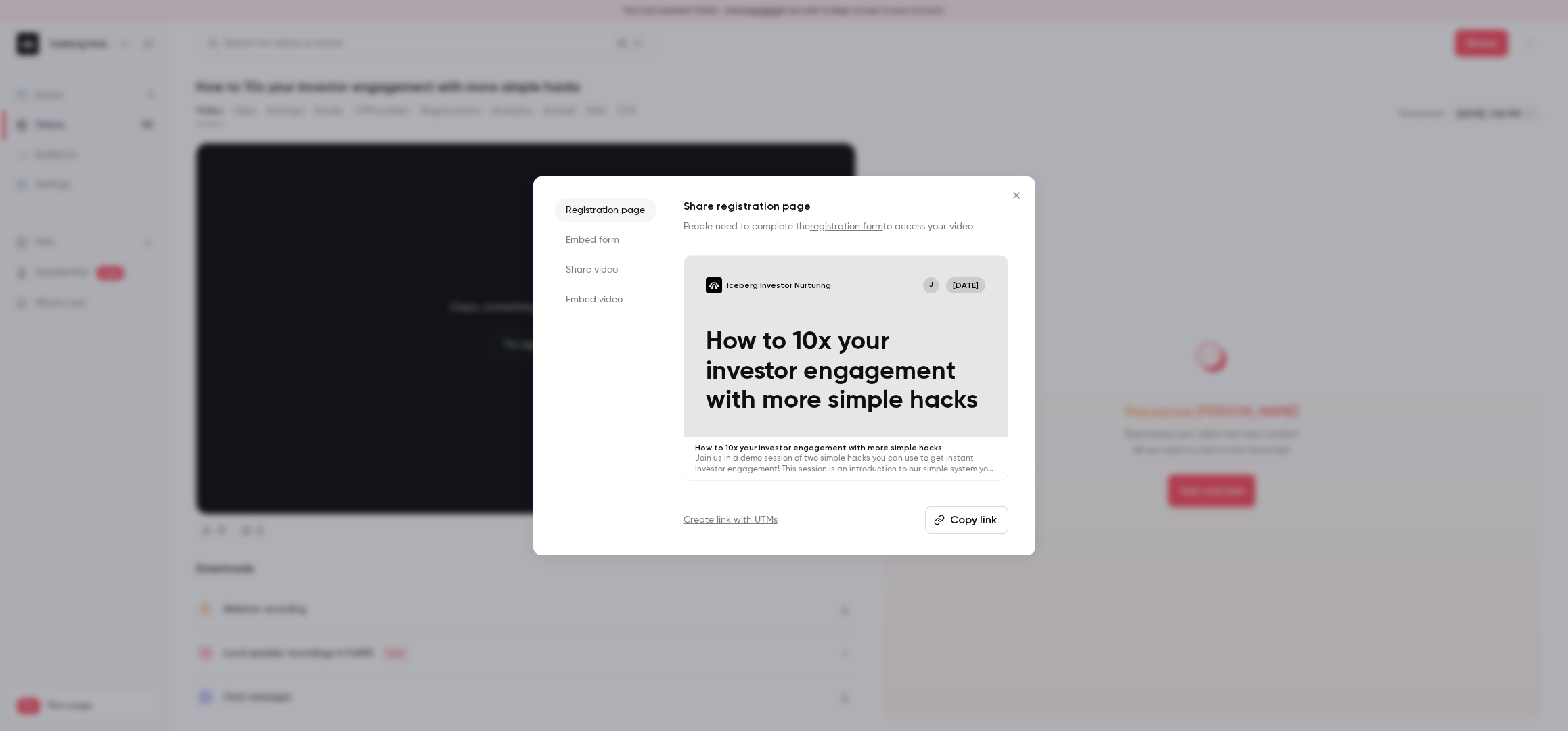
click at [973, 516] on button "Copy link" at bounding box center [967, 520] width 83 height 27
click at [982, 527] on button "Copied!" at bounding box center [970, 520] width 78 height 27
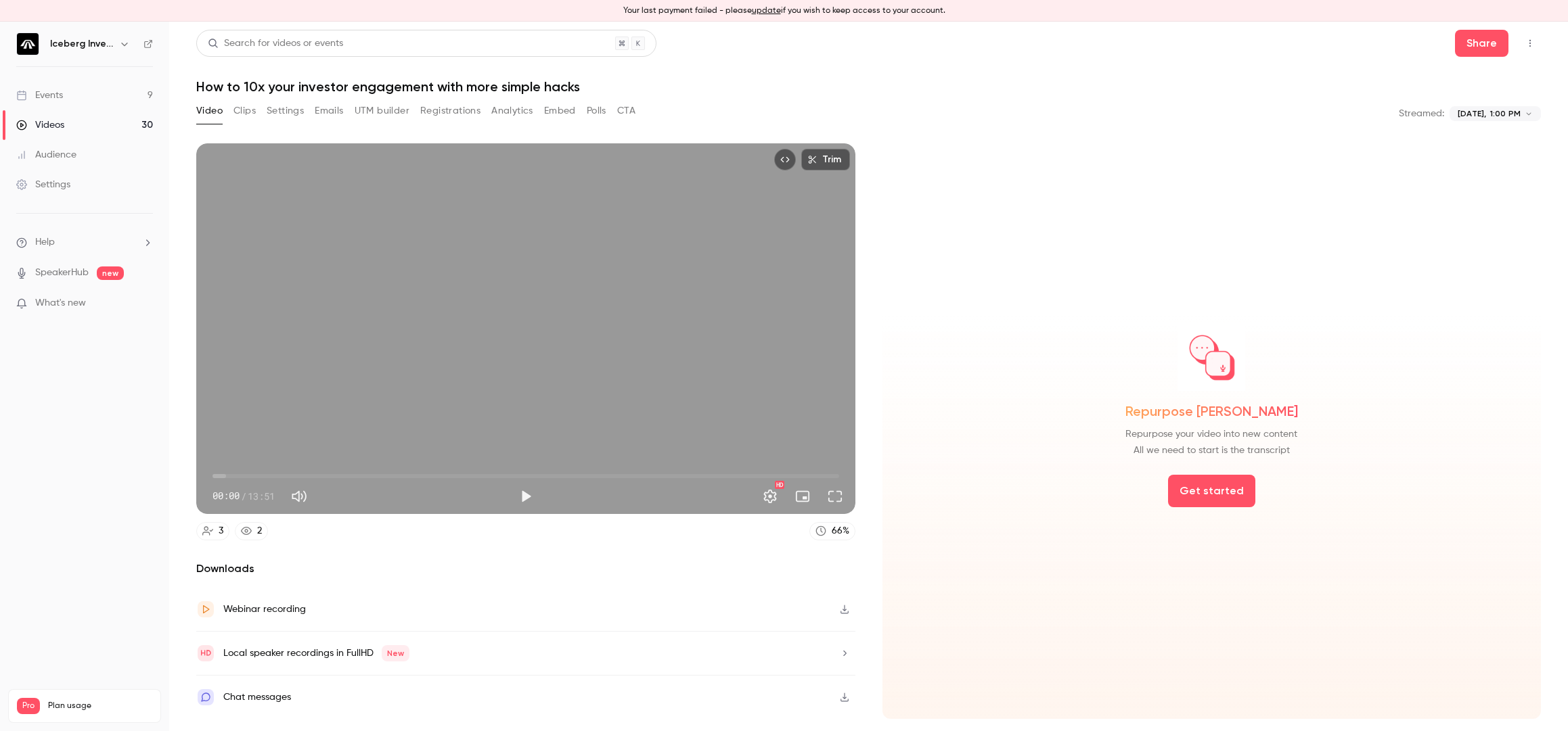
click at [538, 472] on span "00:00" at bounding box center [526, 476] width 626 height 22
click at [496, 475] on span "07:12" at bounding box center [526, 476] width 626 height 22
click at [452, 475] on span "06:16" at bounding box center [526, 476] width 626 height 22
click at [416, 474] on span "05:18" at bounding box center [526, 476] width 626 height 22
click at [521, 474] on span "06:48" at bounding box center [526, 476] width 626 height 22
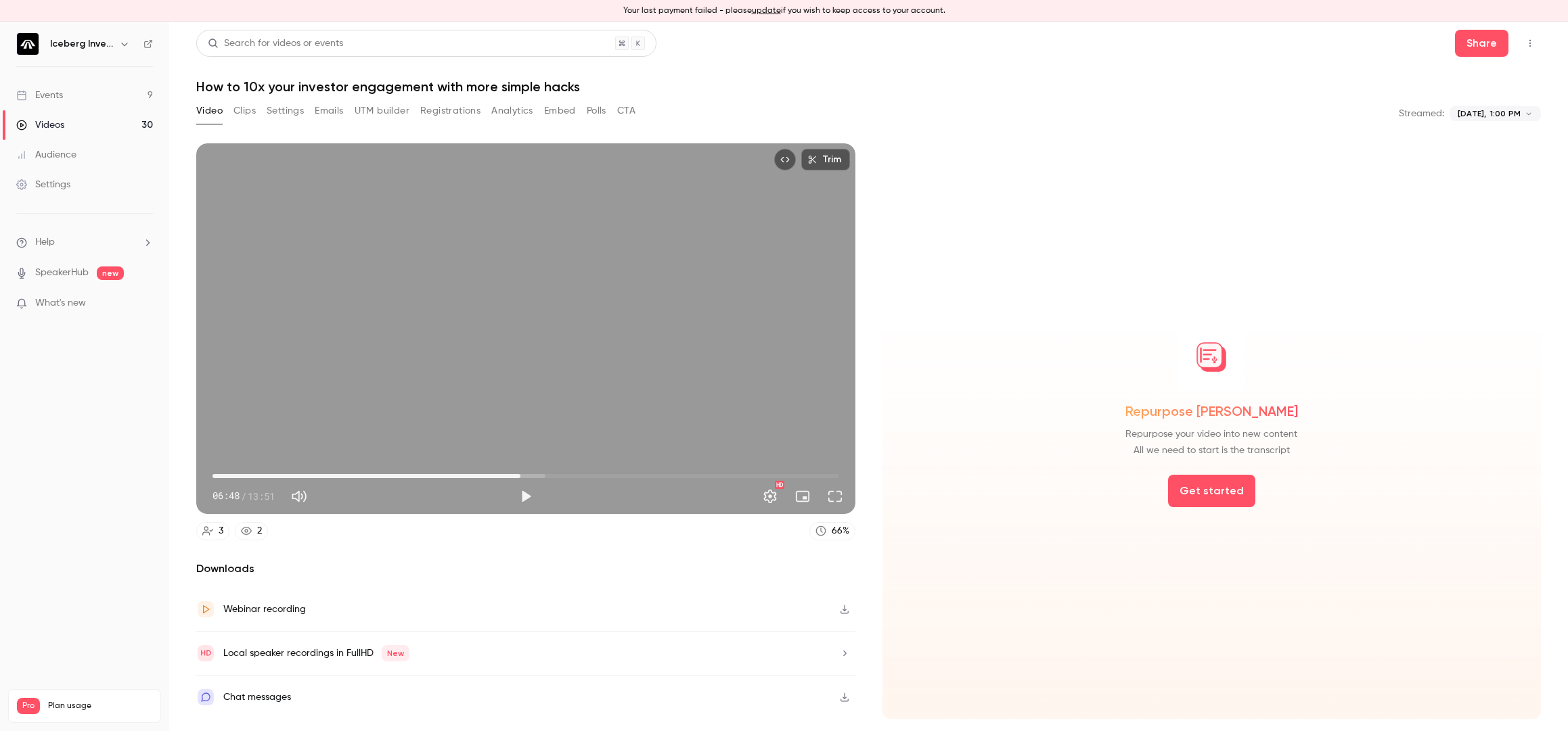
click at [576, 475] on span "06:48" at bounding box center [526, 476] width 626 height 22
click at [626, 475] on span "08:03" at bounding box center [526, 476] width 626 height 22
click at [667, 475] on span "09:09" at bounding box center [526, 476] width 626 height 22
click at [711, 475] on span "10:02" at bounding box center [526, 476] width 626 height 22
click at [760, 474] on span "11:02" at bounding box center [526, 476] width 626 height 22
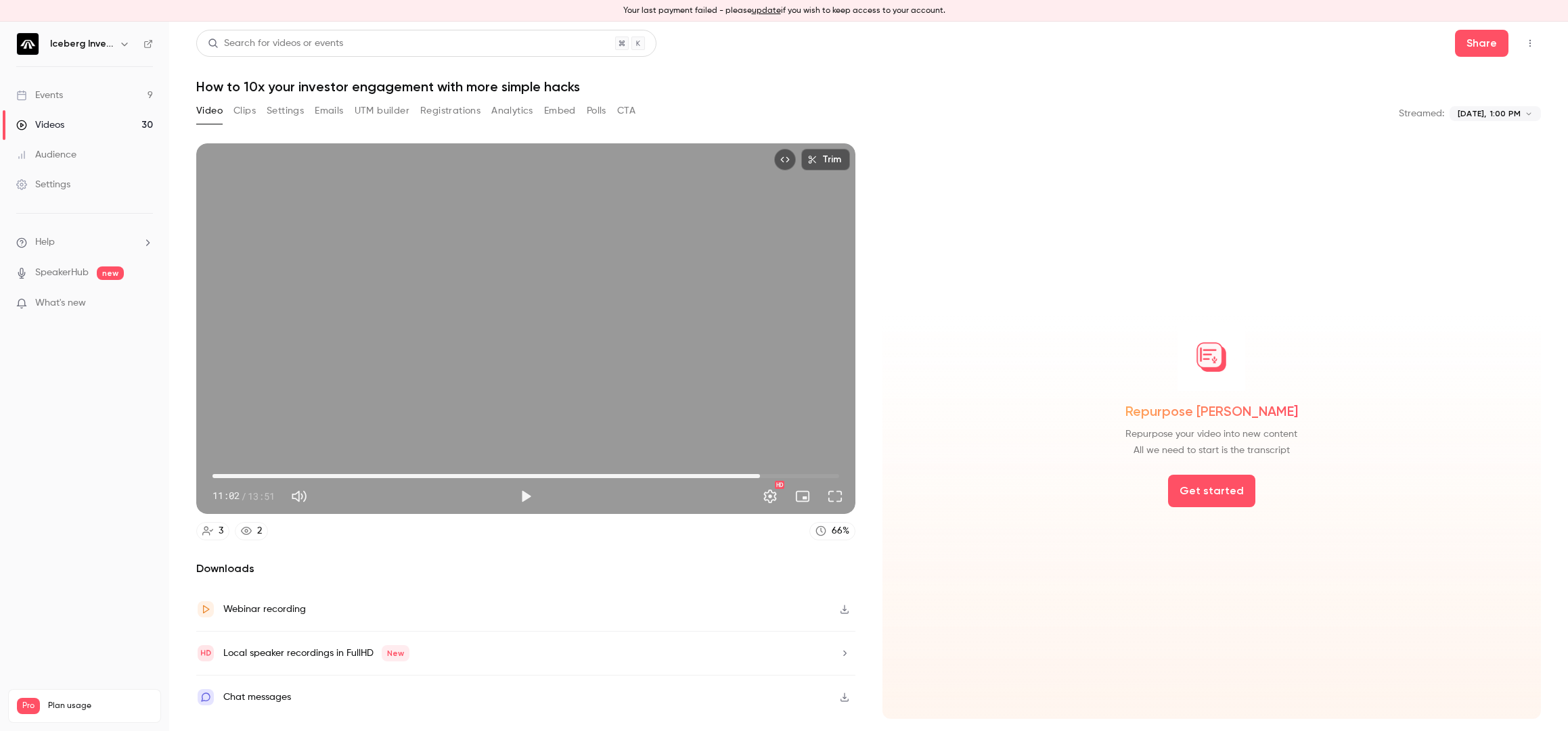
type input "*****"
click at [1464, 41] on button "Share" at bounding box center [1482, 43] width 54 height 27
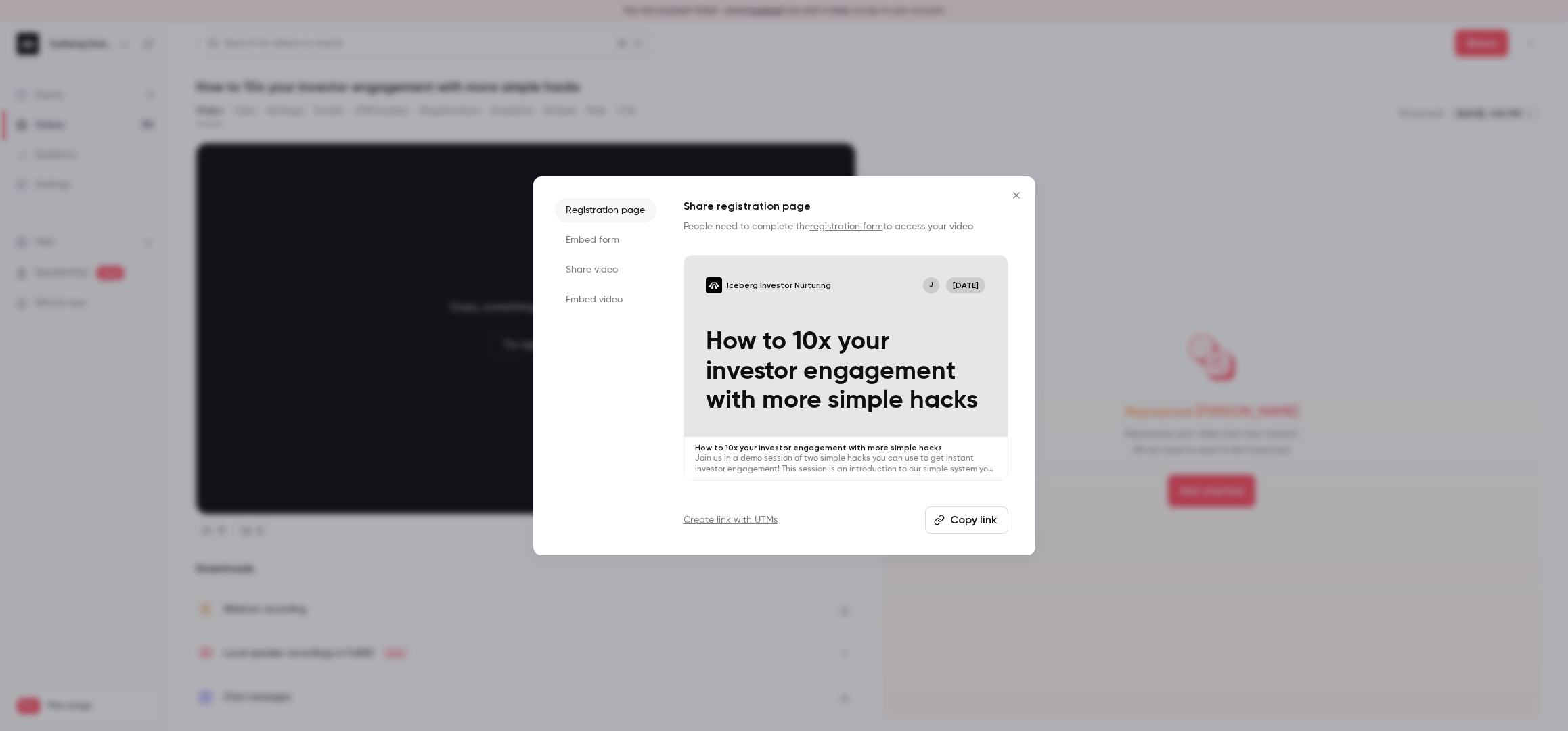
click at [984, 512] on button "Copy link" at bounding box center [967, 520] width 83 height 27
